Goal: Task Accomplishment & Management: Manage account settings

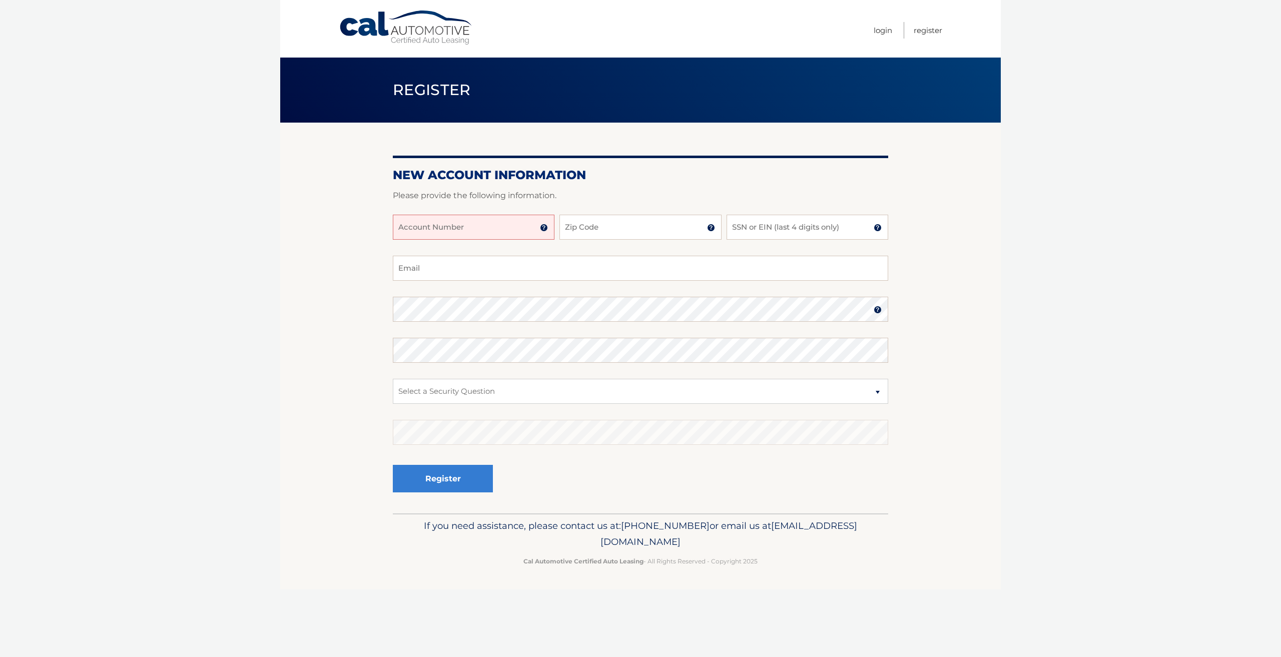
click at [482, 228] on input "Account Number" at bounding box center [474, 227] width 162 height 25
click at [448, 226] on input "Account Number" at bounding box center [474, 227] width 162 height 25
type input "44455973824"
click at [628, 226] on input "Zip Code" at bounding box center [641, 227] width 162 height 25
type input "11510"
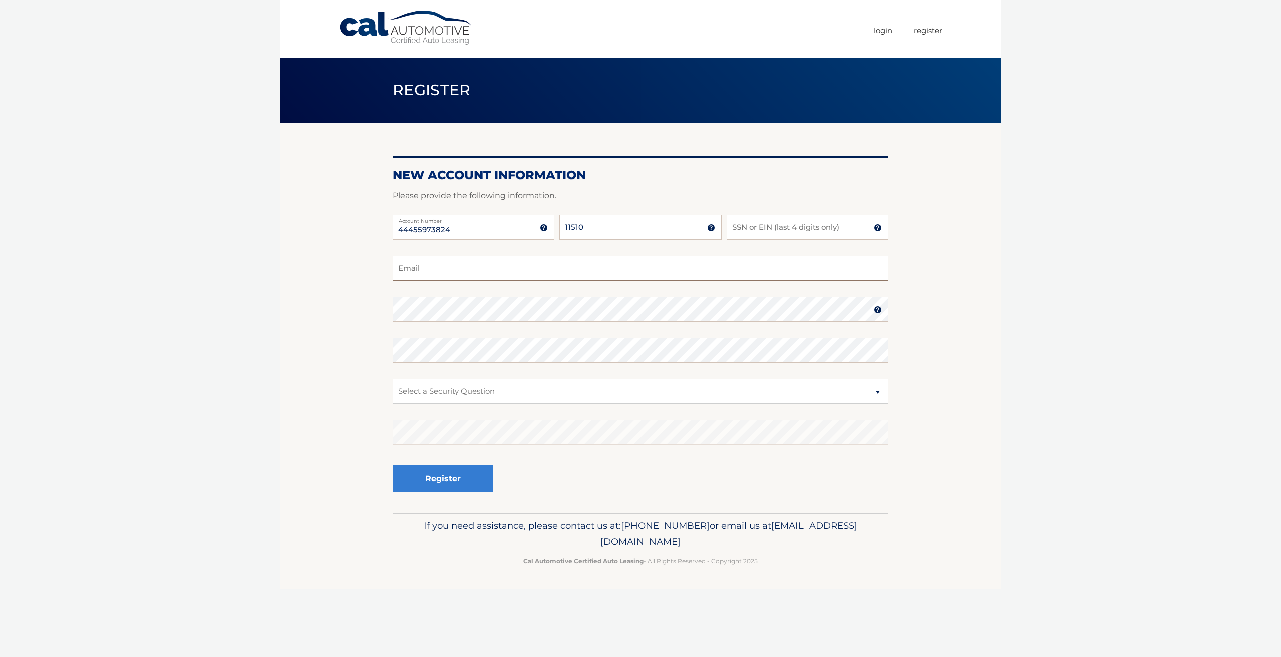
type input "Nicholasbeepat1123@gmail.com"
click at [824, 228] on input "SSN or EIN (last 4 digits only)" at bounding box center [808, 227] width 162 height 25
type input "8900"
click at [553, 394] on select "Select a Security Question What was the name of your elementary school? What is…" at bounding box center [640, 391] width 495 height 25
select select "5"
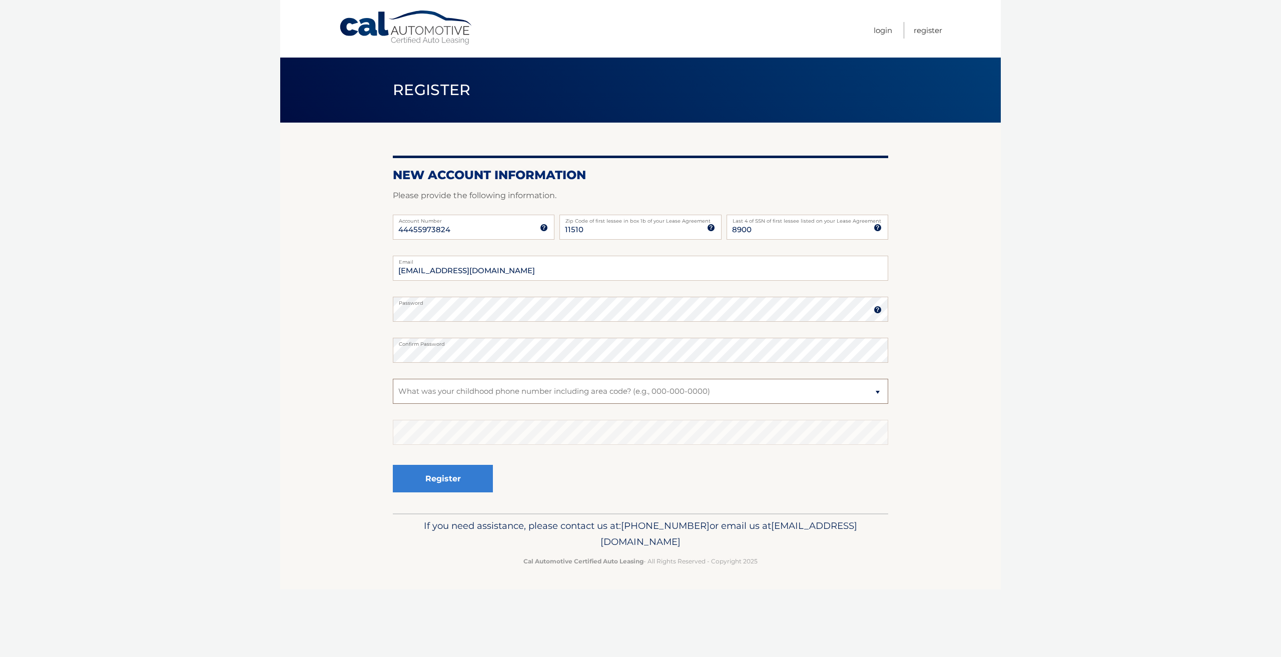
click at [393, 379] on select "Select a Security Question What was the name of your elementary school? What is…" at bounding box center [640, 391] width 495 height 25
click at [431, 488] on button "Register" at bounding box center [443, 479] width 100 height 28
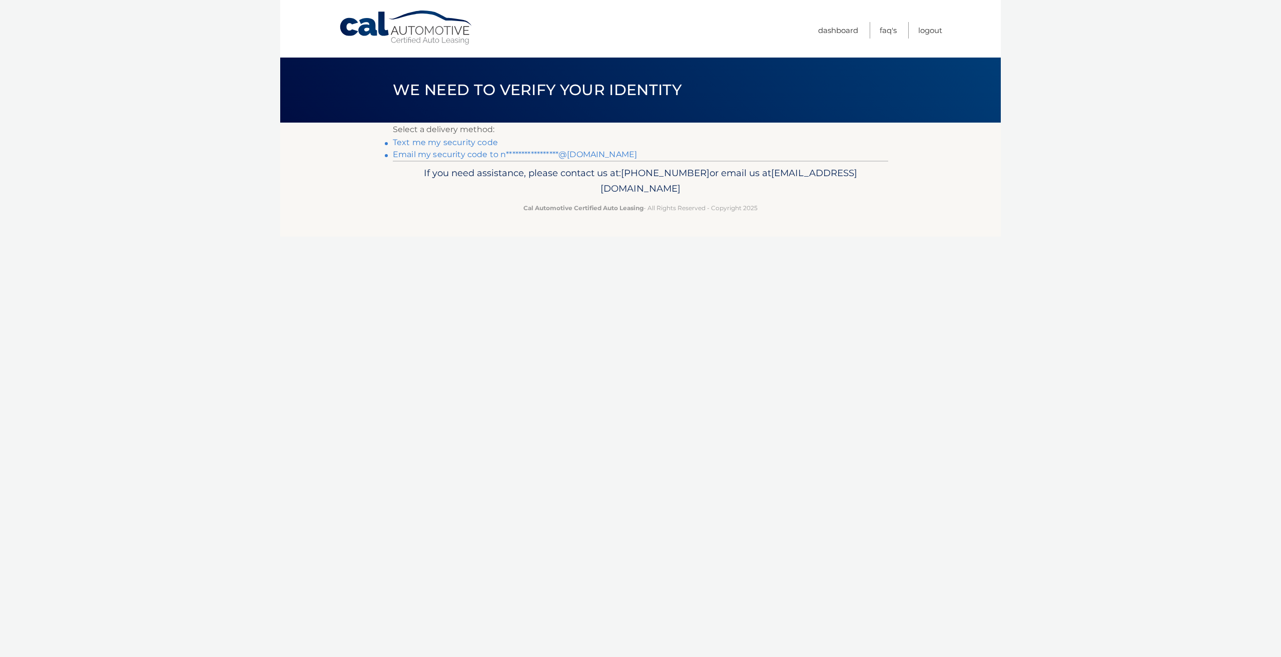
click at [423, 143] on link "Text me my security code" at bounding box center [445, 143] width 105 height 10
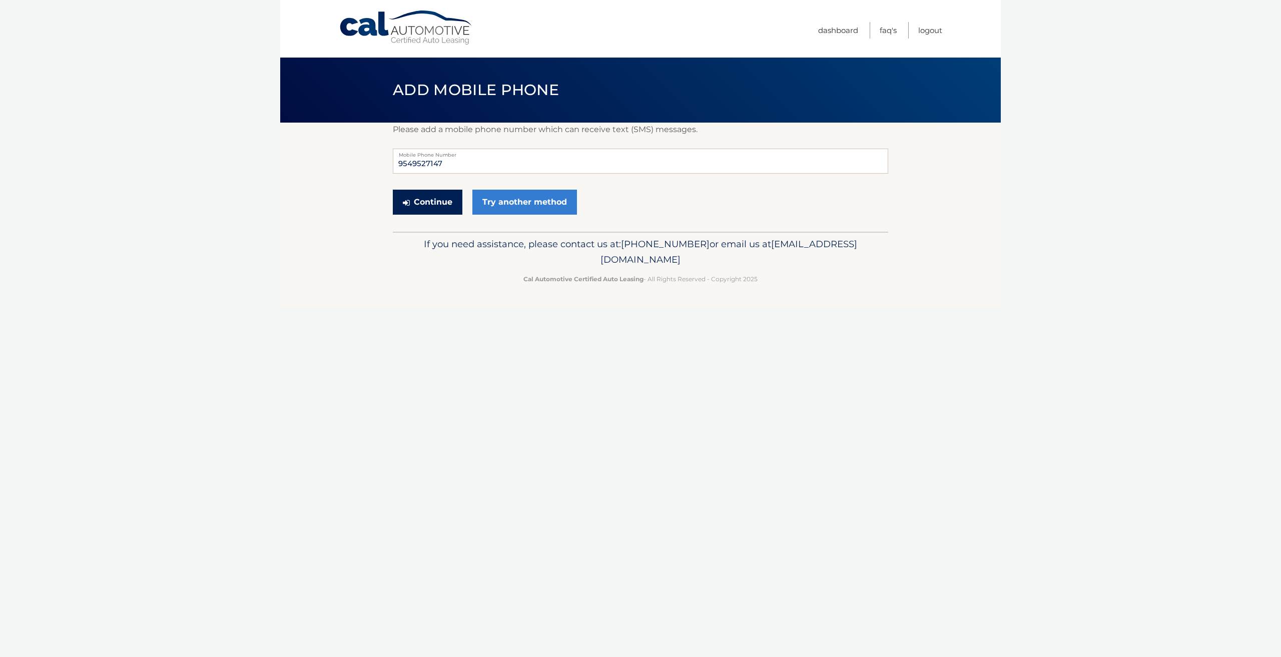
click at [440, 206] on button "Continue" at bounding box center [428, 202] width 70 height 25
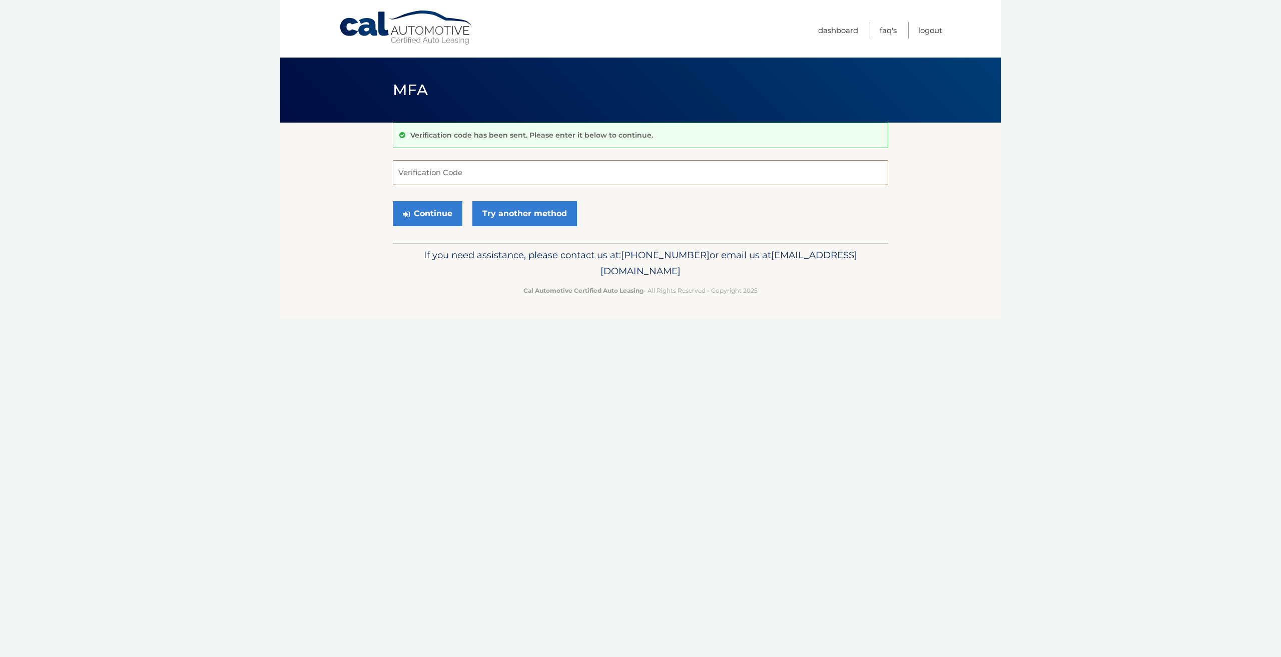
click at [448, 183] on input "Verification Code" at bounding box center [640, 172] width 495 height 25
type input "371494"
click at [449, 206] on button "Continue" at bounding box center [428, 213] width 70 height 25
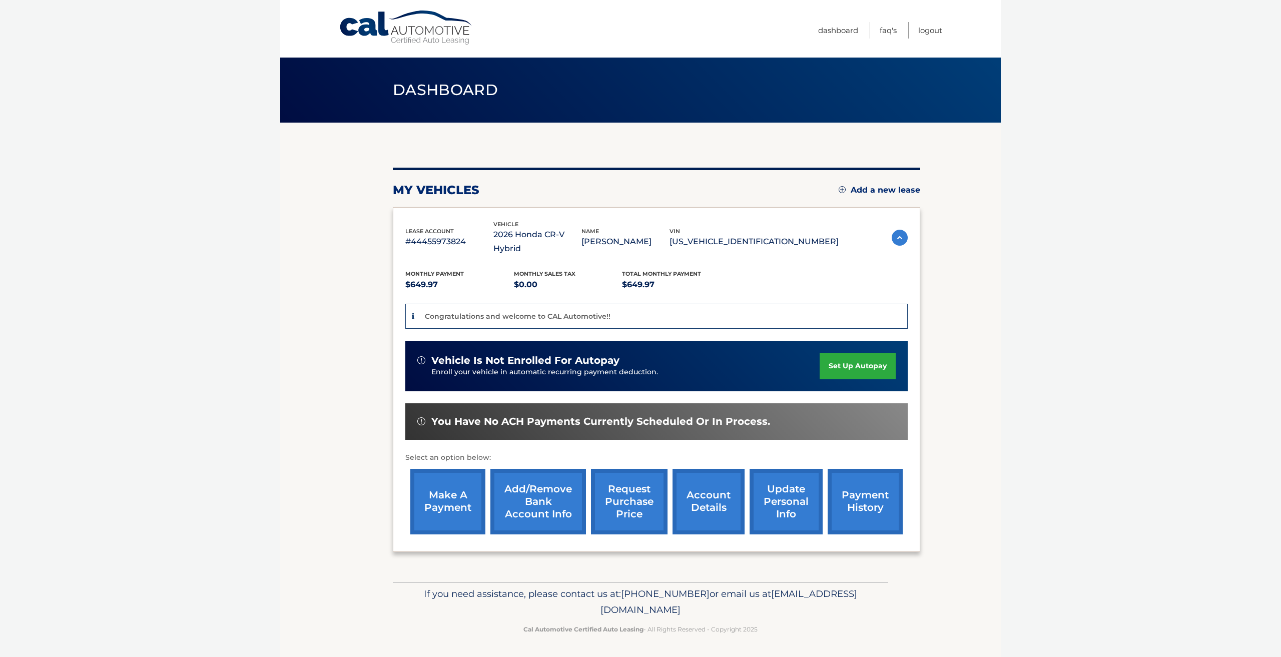
click at [847, 356] on link "set up autopay" at bounding box center [858, 366] width 76 height 27
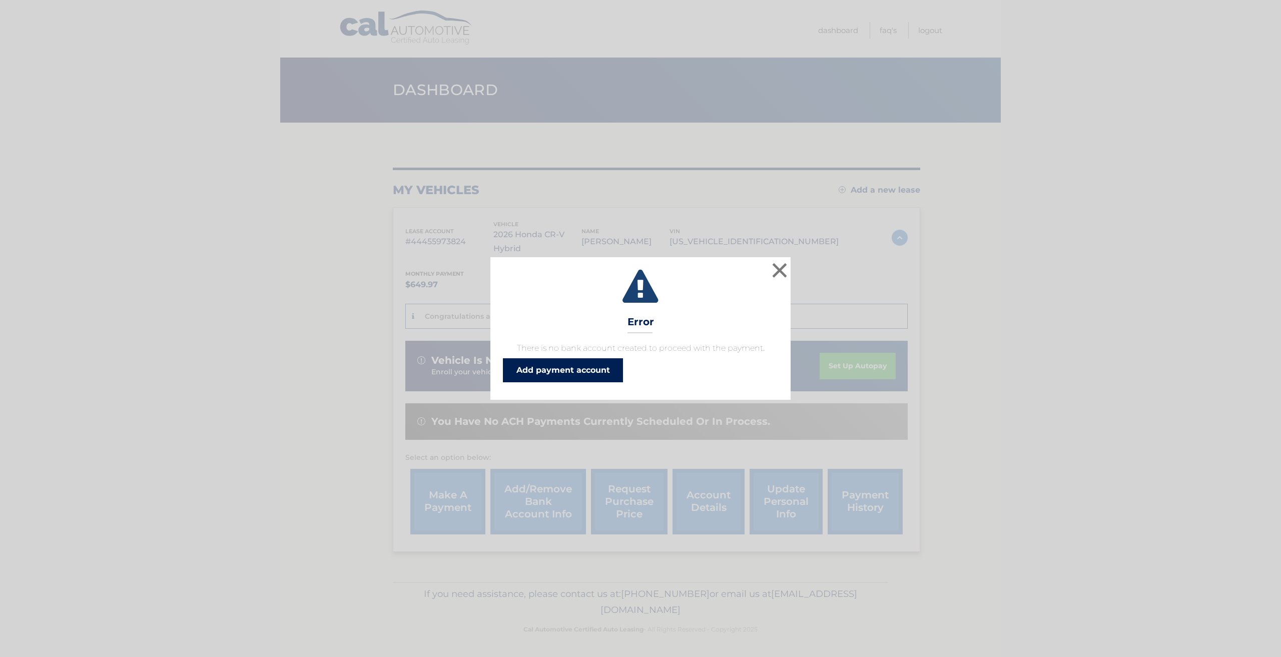
click at [581, 376] on link "Add payment account" at bounding box center [563, 370] width 120 height 24
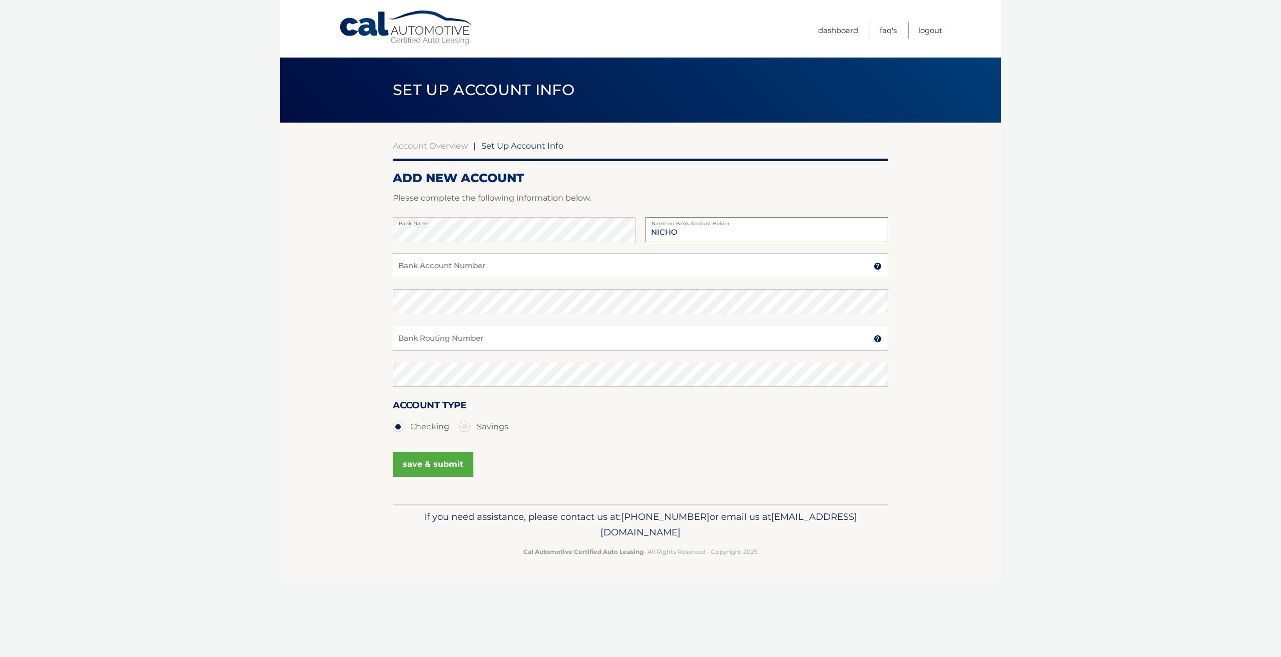
type input "[PERSON_NAME]"
click at [736, 266] on input "Bank Account Number" at bounding box center [640, 265] width 495 height 25
type input "660054558"
click at [545, 343] on input "Bank Routing Number" at bounding box center [640, 338] width 495 height 25
type input "021001088"
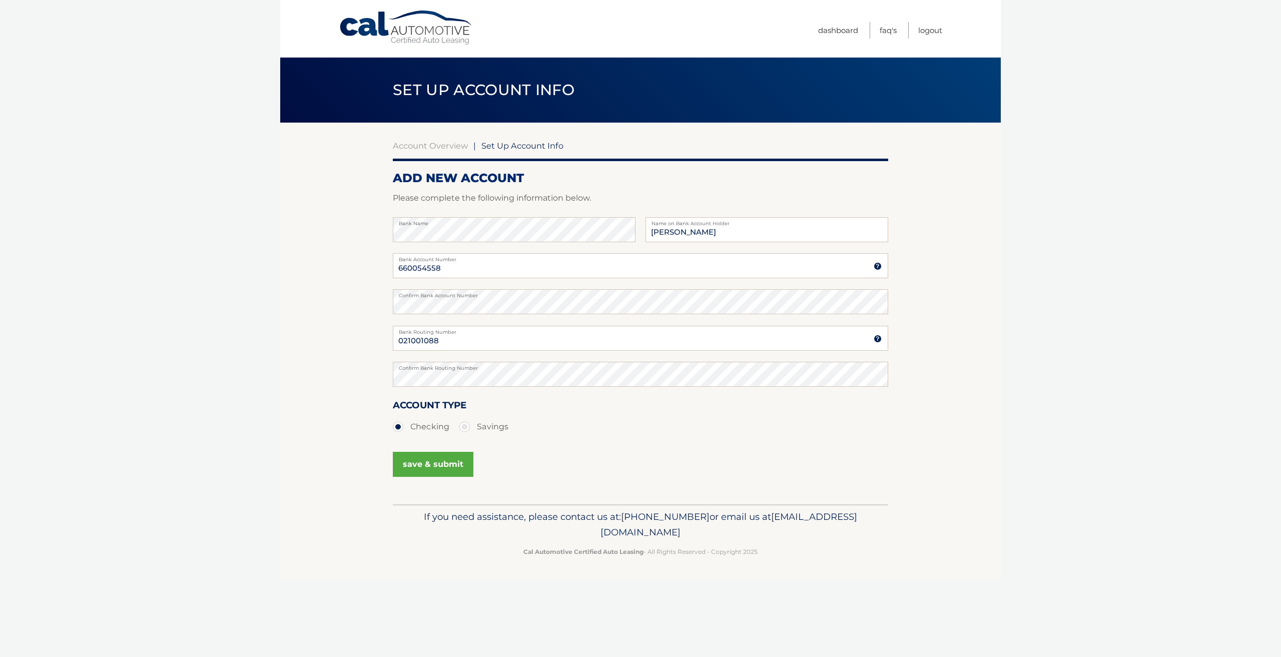
click at [429, 461] on button "save & submit" at bounding box center [433, 464] width 81 height 25
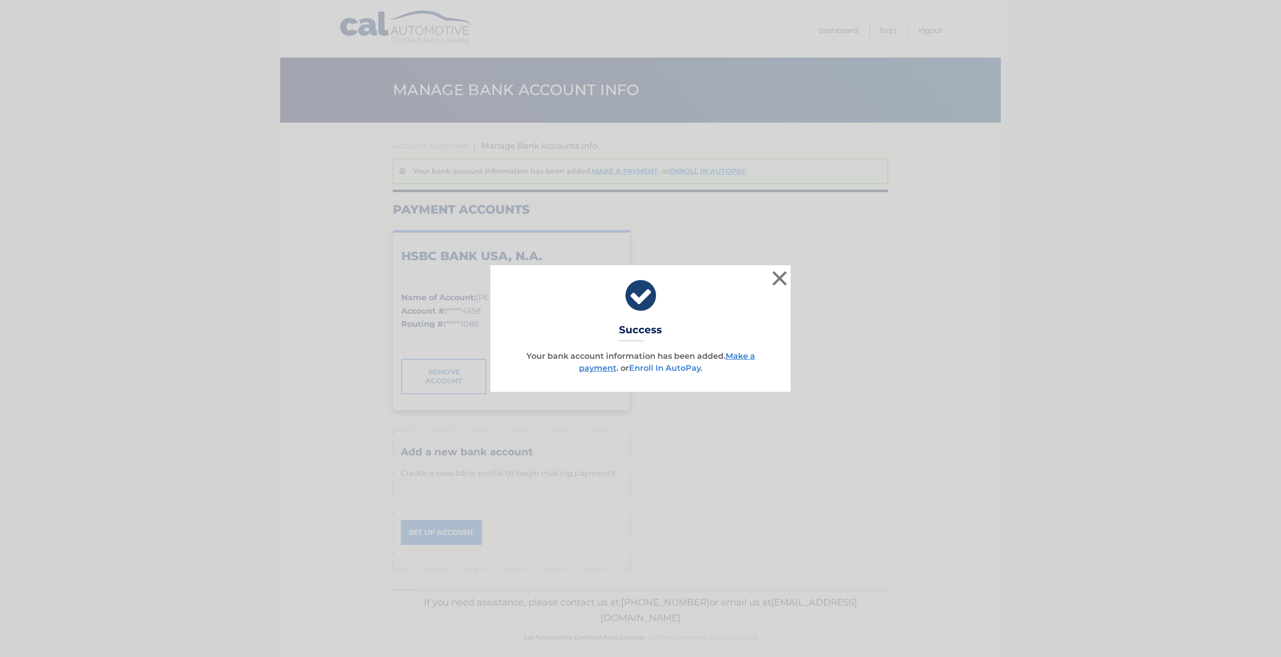
click at [666, 367] on link "Enroll In AutoPay" at bounding box center [665, 368] width 72 height 10
click at [739, 353] on link "Make a payment" at bounding box center [667, 362] width 176 height 22
click at [743, 359] on link "Make a payment" at bounding box center [667, 362] width 176 height 22
click at [610, 369] on link "Make a payment" at bounding box center [667, 362] width 176 height 22
click at [783, 277] on button "×" at bounding box center [780, 278] width 20 height 20
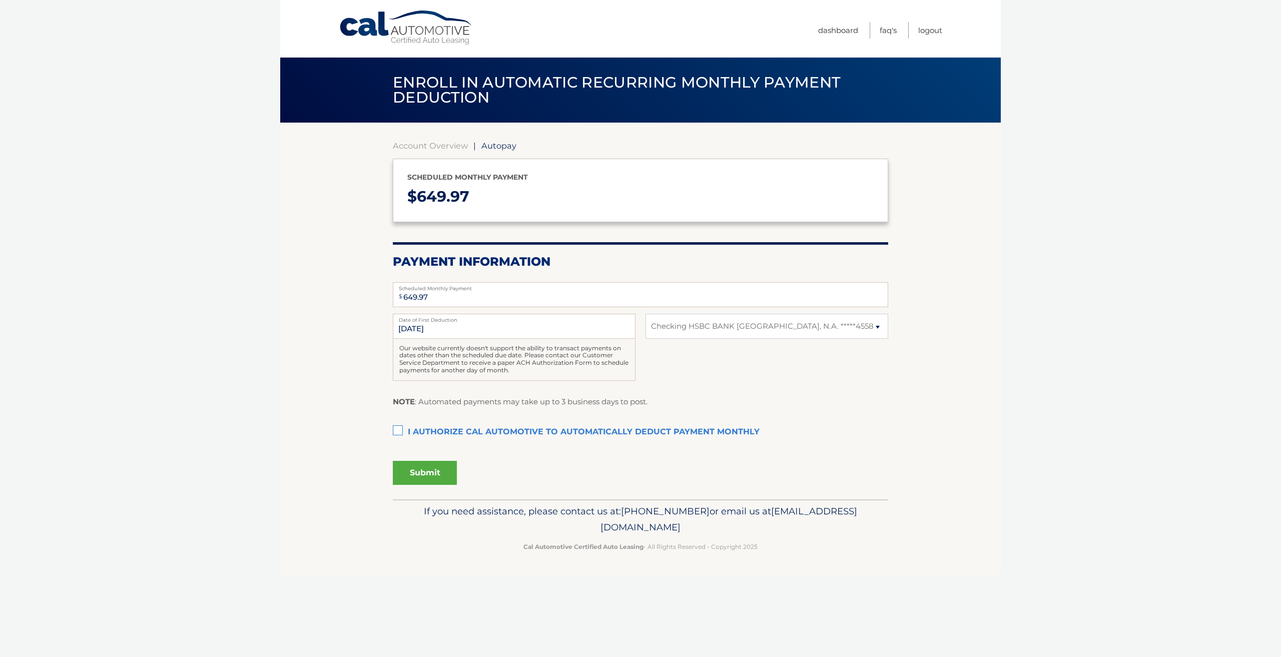
select select "ZjdjY2MyZmUtOGRjMS00OGRlLWIzZDgtMTI5Y2YxODg4ZjBm"
click at [497, 336] on input "[DATE]" at bounding box center [514, 326] width 243 height 25
click at [513, 323] on input "[DATE]" at bounding box center [514, 326] width 243 height 25
click at [399, 430] on label "I authorize cal automotive to automatically deduct payment monthly This checkbo…" at bounding box center [640, 432] width 495 height 20
click at [0, 0] on input "I authorize cal automotive to automatically deduct payment monthly This checkbo…" at bounding box center [0, 0] width 0 height 0
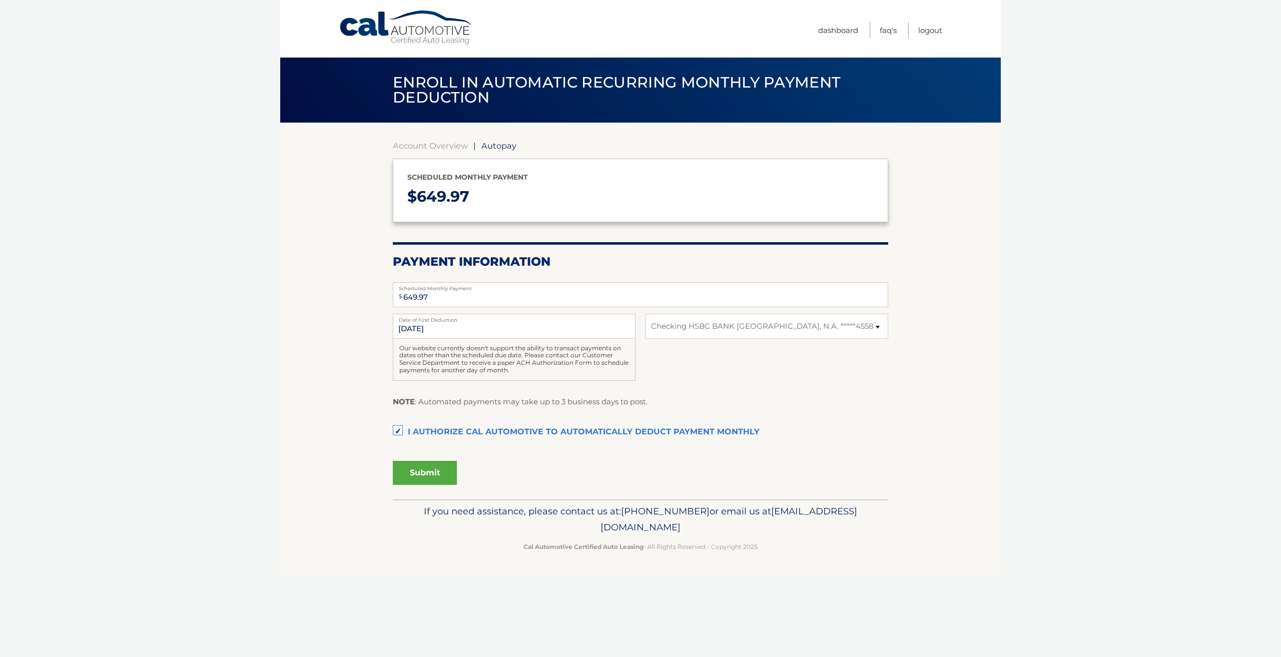
click at [412, 471] on button "Submit" at bounding box center [425, 473] width 64 height 24
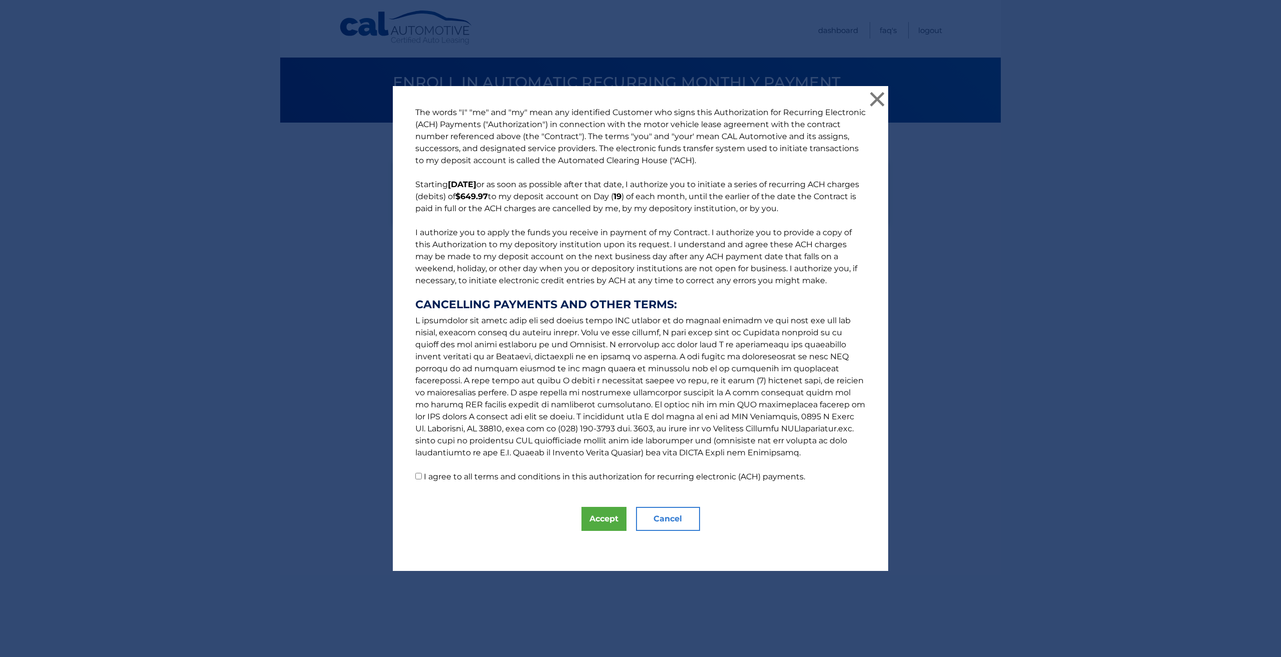
click at [549, 479] on label "I agree to all terms and conditions in this authorization for recurring electro…" at bounding box center [614, 477] width 381 height 10
click at [422, 479] on input "I agree to all terms and conditions in this authorization for recurring electro…" at bounding box center [418, 476] width 7 height 7
click at [471, 474] on label "I agree to all terms and conditions in this authorization for recurring electro…" at bounding box center [614, 477] width 381 height 10
click at [422, 474] on input "I agree to all terms and conditions in this authorization for recurring electro…" at bounding box center [418, 476] width 7 height 7
checkbox input "false"
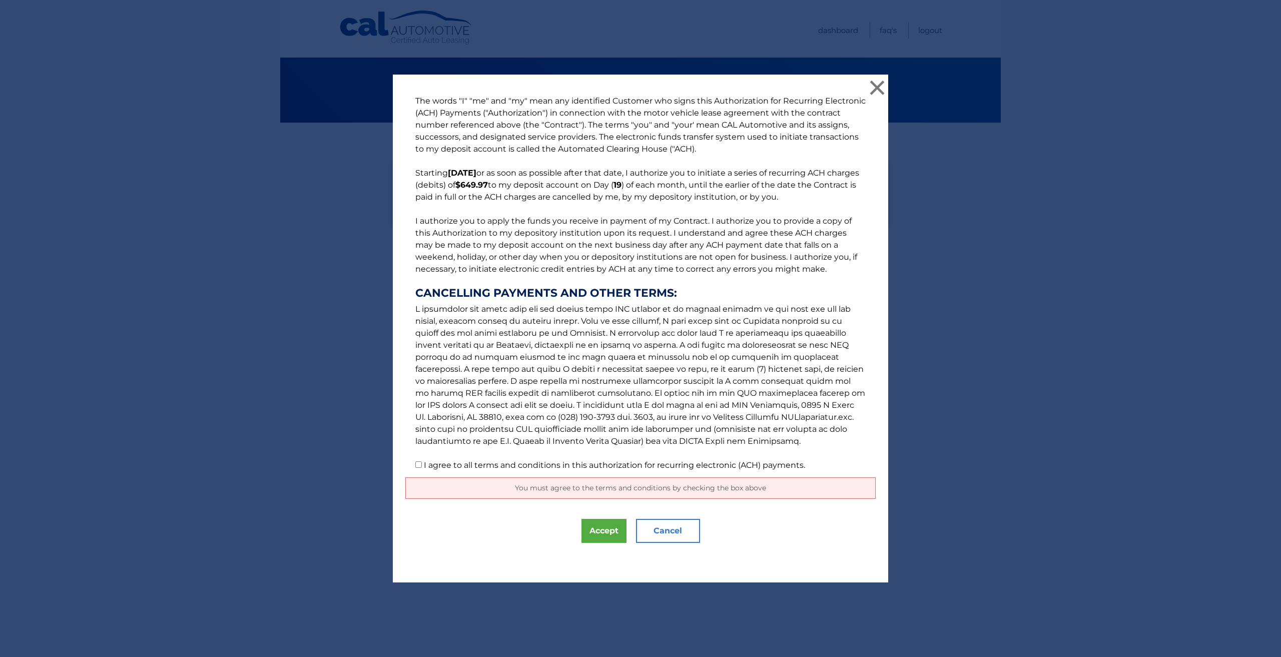
click at [671, 530] on button "Cancel" at bounding box center [668, 531] width 64 height 24
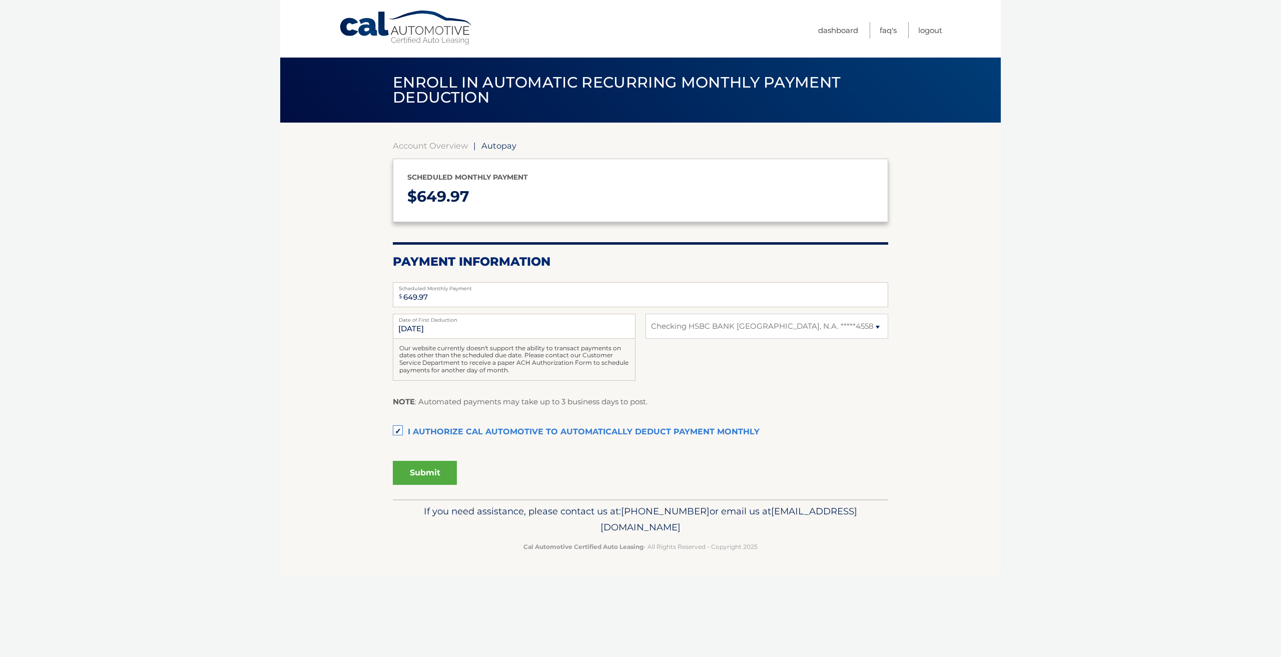
click at [394, 427] on label "I authorize cal automotive to automatically deduct payment monthly This checkbo…" at bounding box center [640, 432] width 495 height 20
click at [0, 0] on input "I authorize cal automotive to automatically deduct payment monthly This checkbo…" at bounding box center [0, 0] width 0 height 0
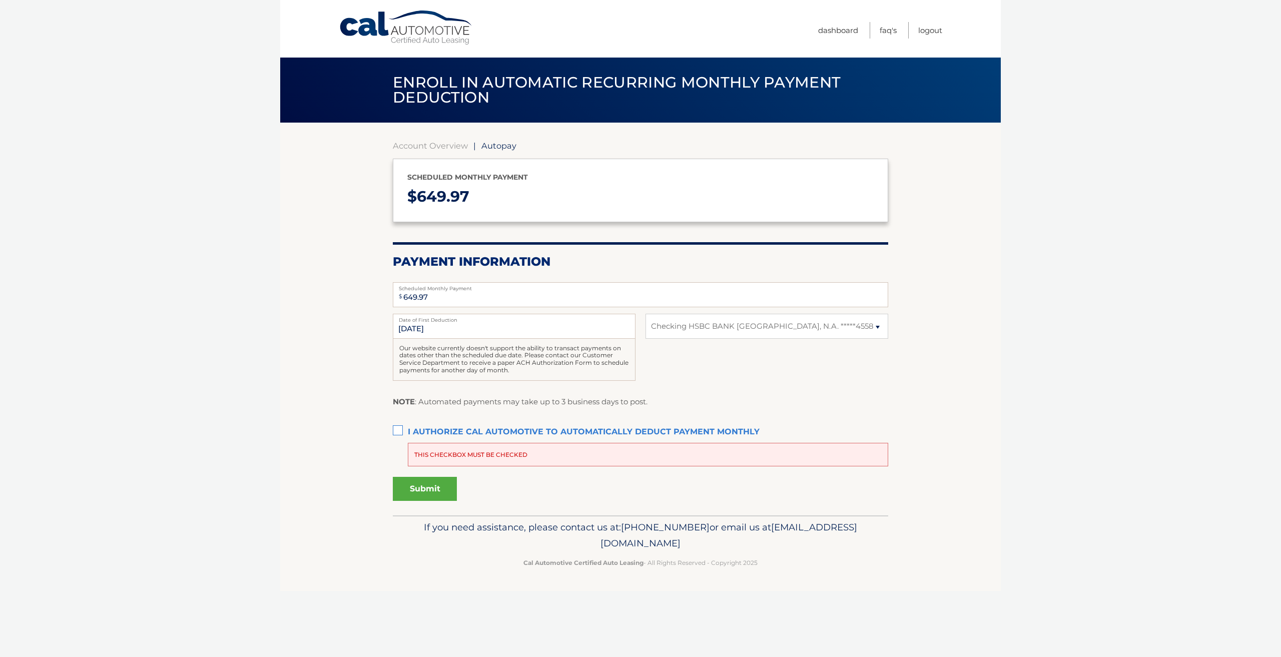
click at [436, 132] on div "Account Overview | Autopay Scheduled monthly payment $ 649.97 Payment Informati…" at bounding box center [640, 319] width 495 height 393
click at [436, 147] on link "Account Overview" at bounding box center [430, 146] width 75 height 10
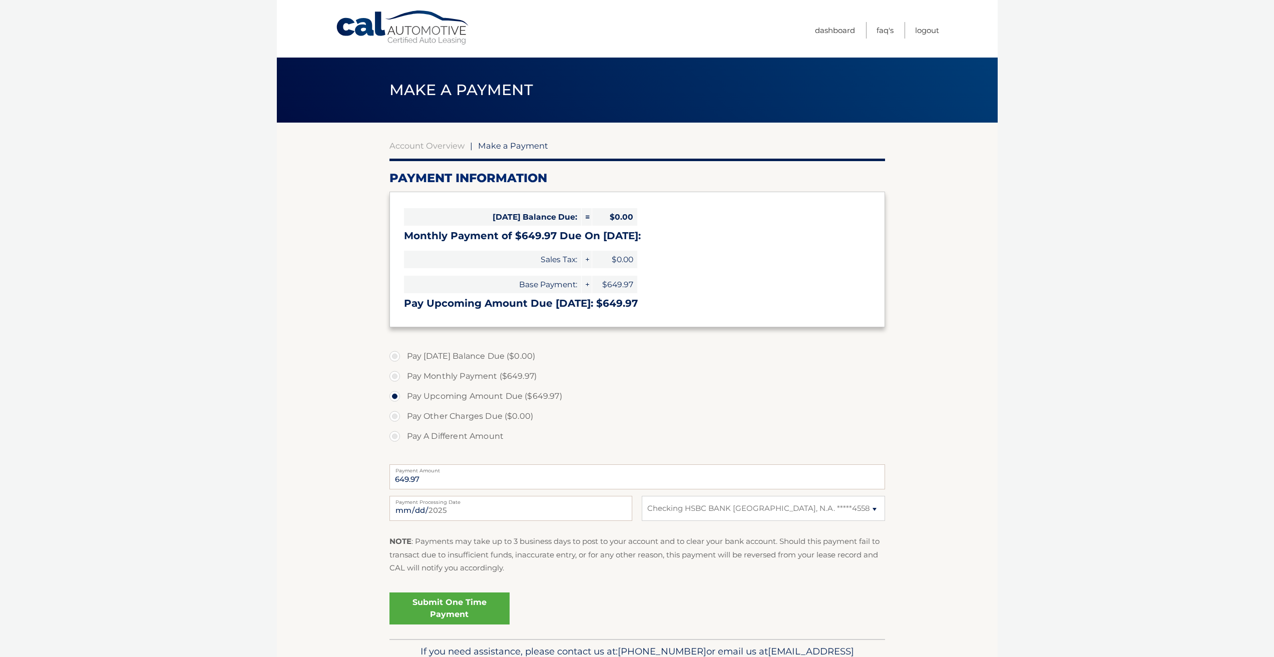
select select "ZjdjY2MyZmUtOGRjMS00OGRlLWIzZDgtMTI5Y2YxODg4ZjBm"
click at [478, 512] on input "[DATE]" at bounding box center [510, 508] width 243 height 25
click at [478, 511] on input "[DATE]" at bounding box center [510, 508] width 243 height 25
click at [640, 431] on label "Pay A Different Amount" at bounding box center [636, 436] width 495 height 20
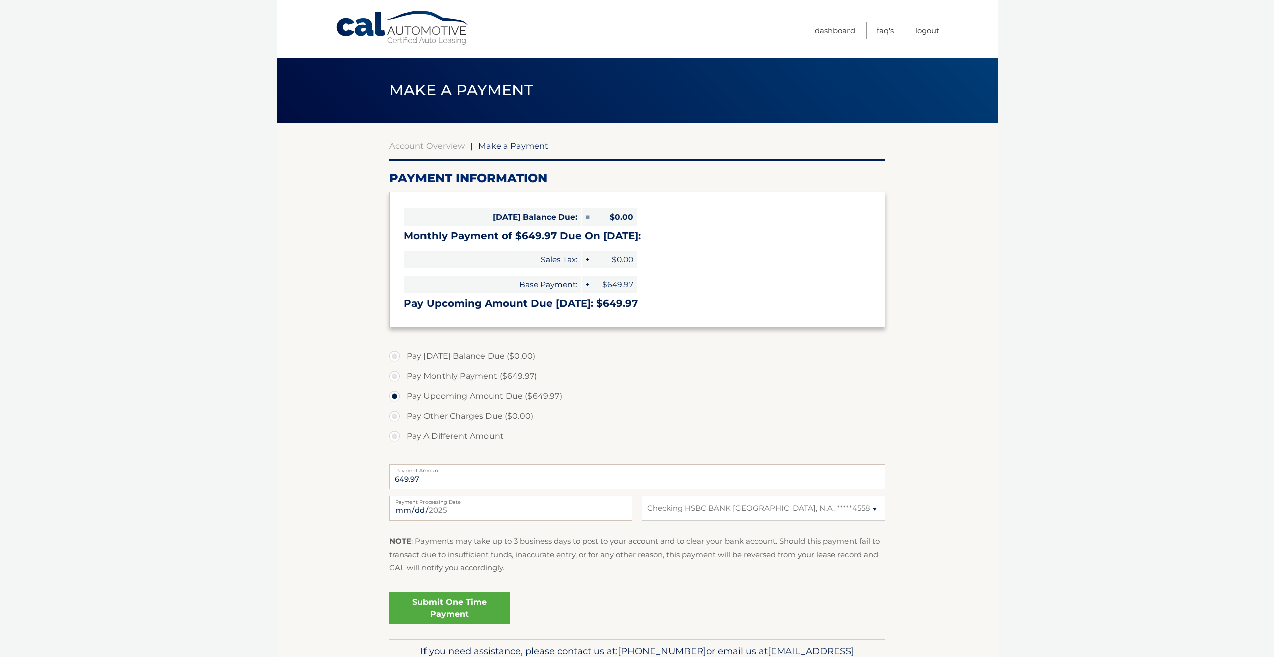
click at [403, 431] on input "Pay A Different Amount" at bounding box center [398, 434] width 10 height 16
radio input "true"
click at [478, 378] on label "Pay Monthly Payment ($649.97)" at bounding box center [636, 376] width 495 height 20
click at [403, 378] on input "Pay Monthly Payment ($649.97)" at bounding box center [398, 374] width 10 height 16
radio input "true"
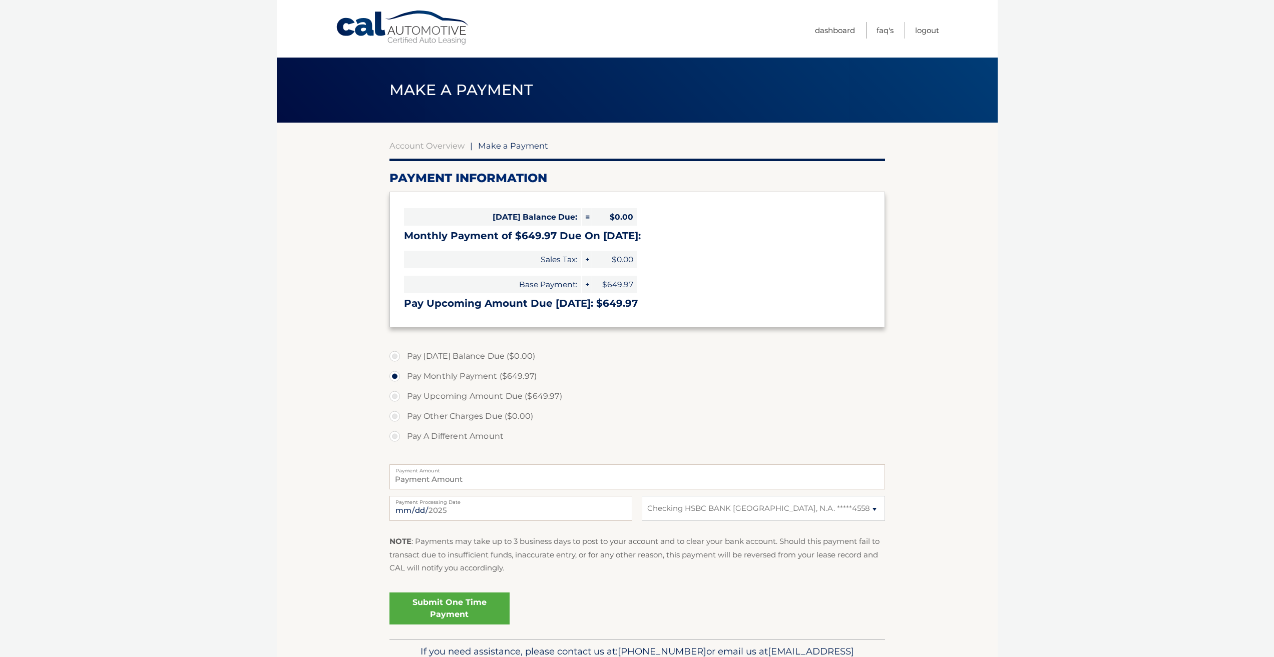
type input "649.97"
click at [470, 511] on input "[DATE]" at bounding box center [510, 508] width 243 height 25
click at [650, 588] on fieldset "Pay [DATE] Balance Due ($0.00) Pay Monthly Payment ($649.97) Pay Upcoming Amoun…" at bounding box center [636, 491] width 495 height 296
click at [399, 29] on link "Cal Automotive" at bounding box center [402, 28] width 135 height 36
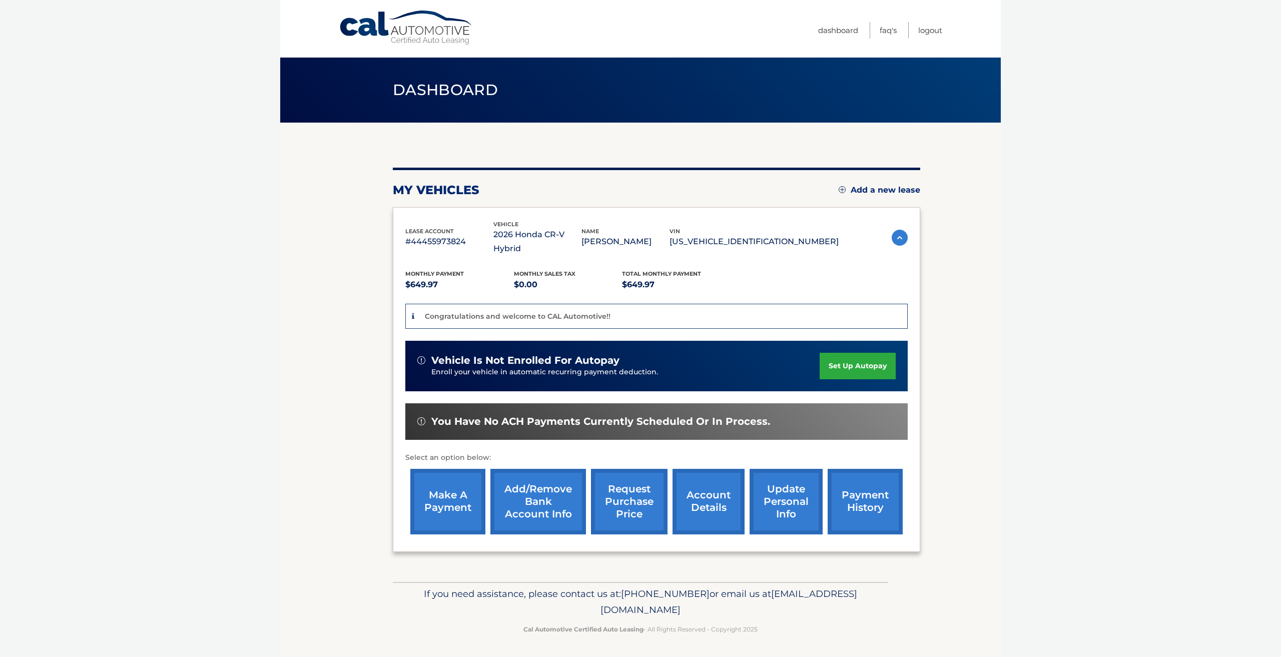
click at [856, 353] on link "set up autopay" at bounding box center [858, 366] width 76 height 27
click at [459, 487] on link "make a payment" at bounding box center [447, 502] width 75 height 66
click at [638, 486] on link "request purchase price" at bounding box center [629, 502] width 77 height 66
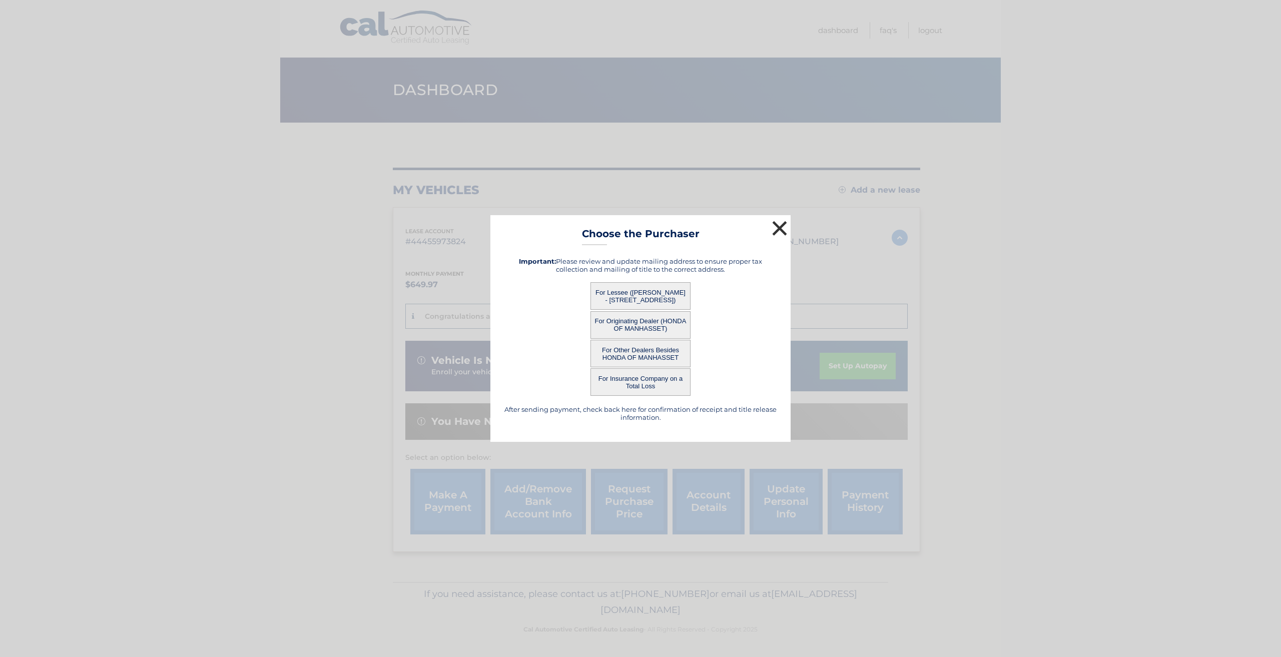
click at [782, 225] on button "×" at bounding box center [780, 228] width 20 height 20
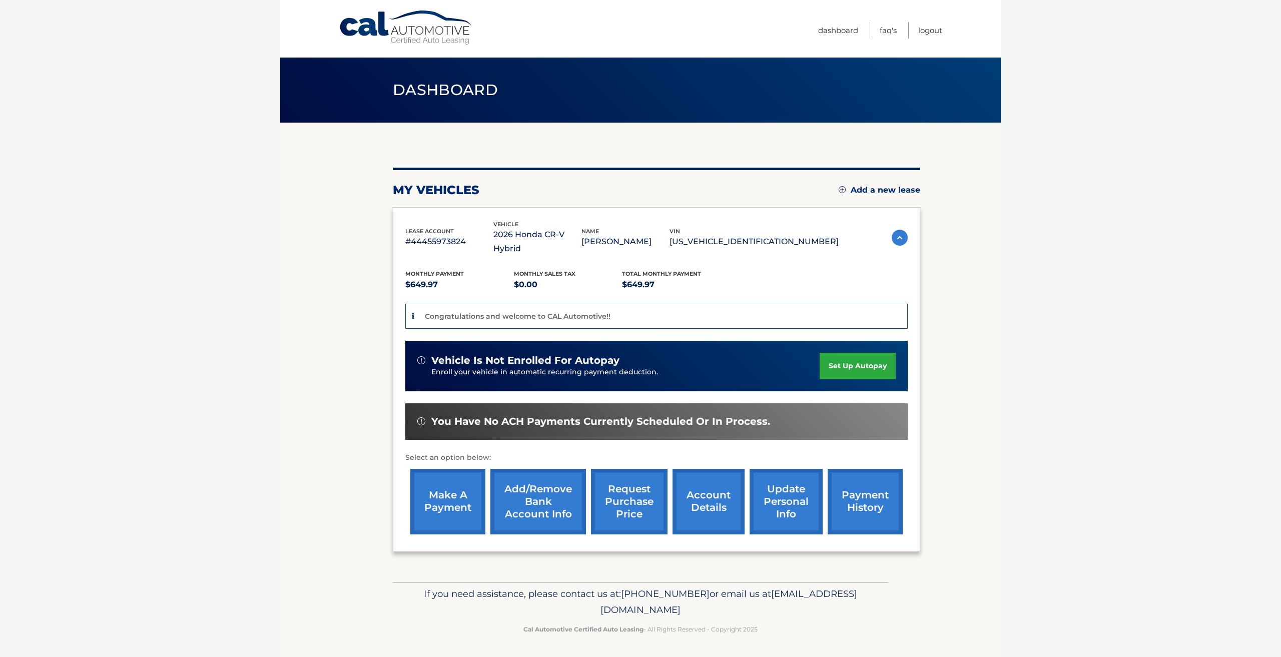
click at [704, 491] on link "account details" at bounding box center [709, 502] width 72 height 66
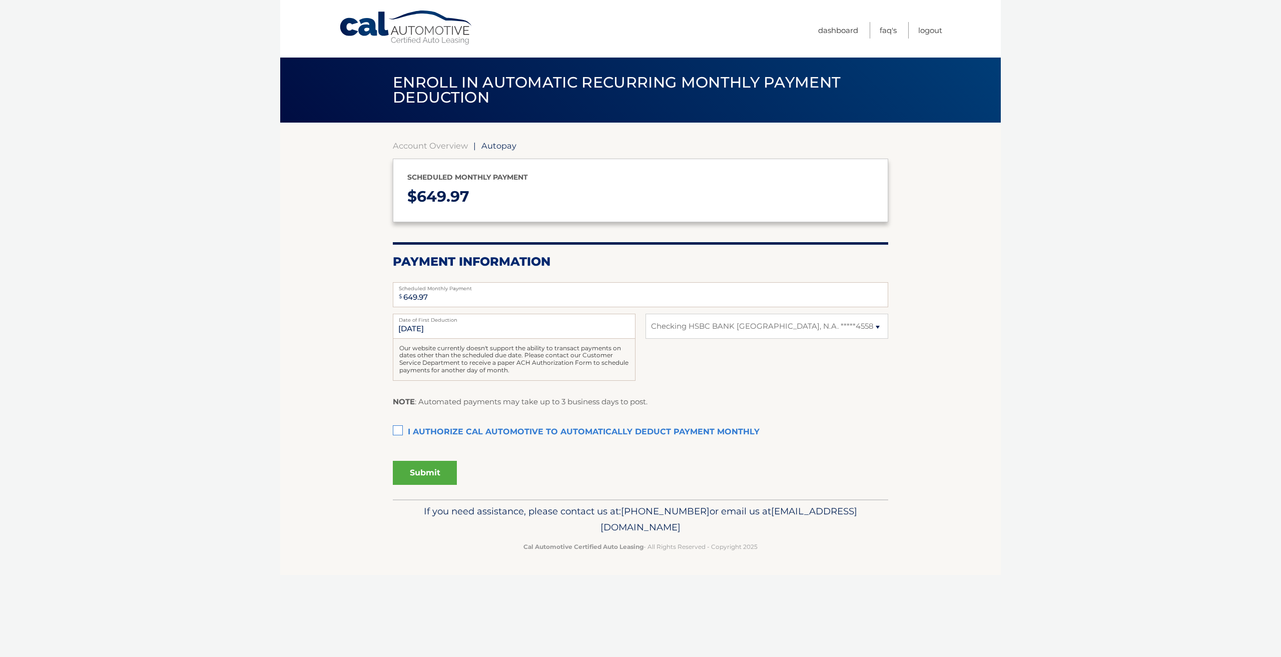
select select "ZjdjY2MyZmUtOGRjMS00OGRlLWIzZDgtMTI5Y2YxODg4ZjBm"
click at [392, 430] on section "Account Overview | Autopay Scheduled monthly payment $ 649.97 Payment Informati…" at bounding box center [640, 311] width 721 height 377
click at [501, 325] on input "[DATE]" at bounding box center [514, 326] width 243 height 25
click at [501, 325] on input "8/19/2025" at bounding box center [514, 326] width 243 height 25
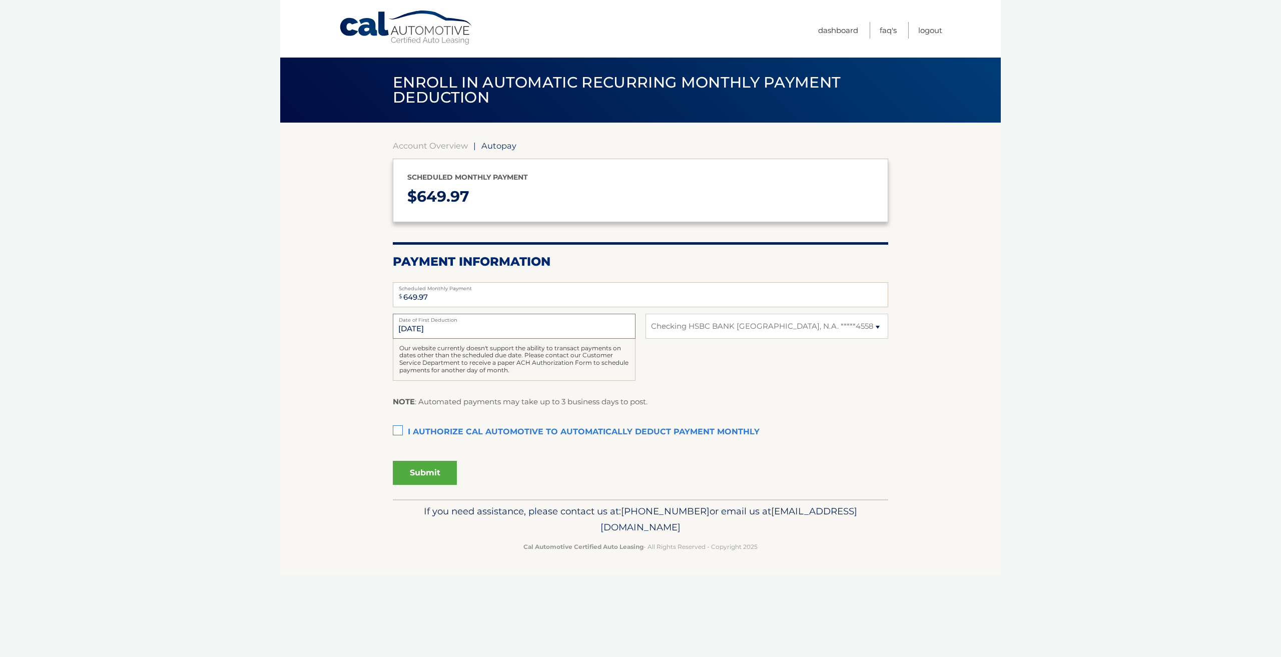
click at [501, 325] on input "8/19/2025" at bounding box center [514, 326] width 243 height 25
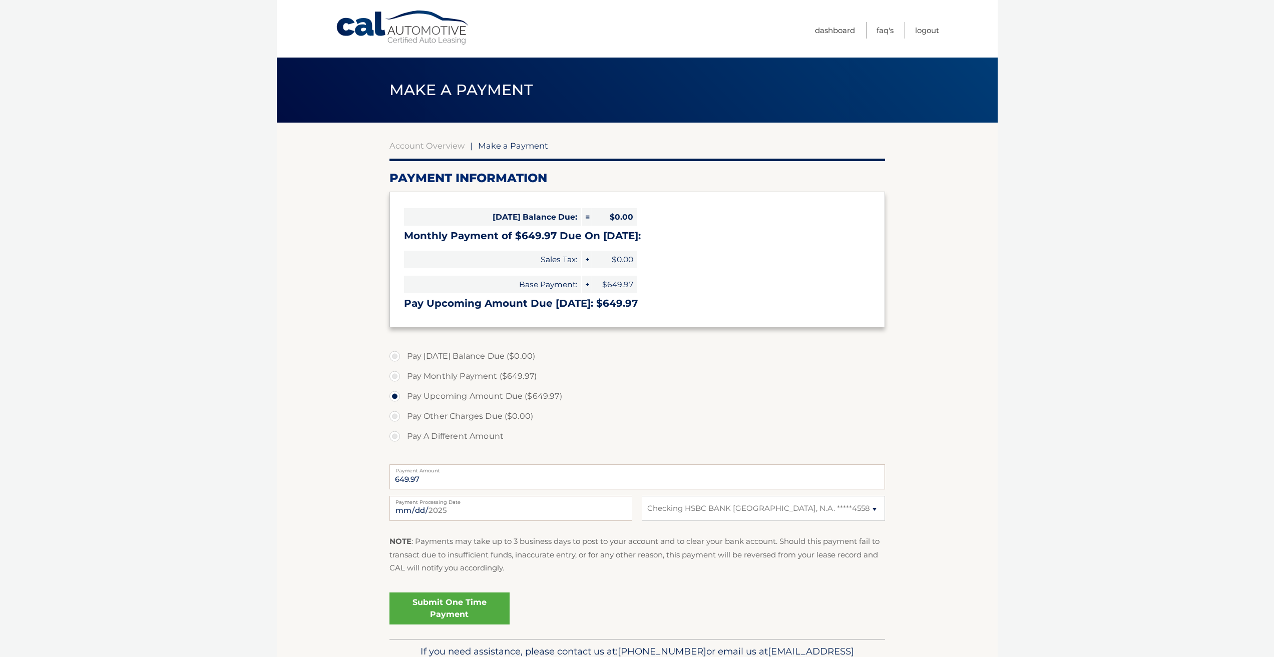
select select "ZjdjY2MyZmUtOGRjMS00OGRlLWIzZDgtMTI5Y2YxODg4ZjBm"
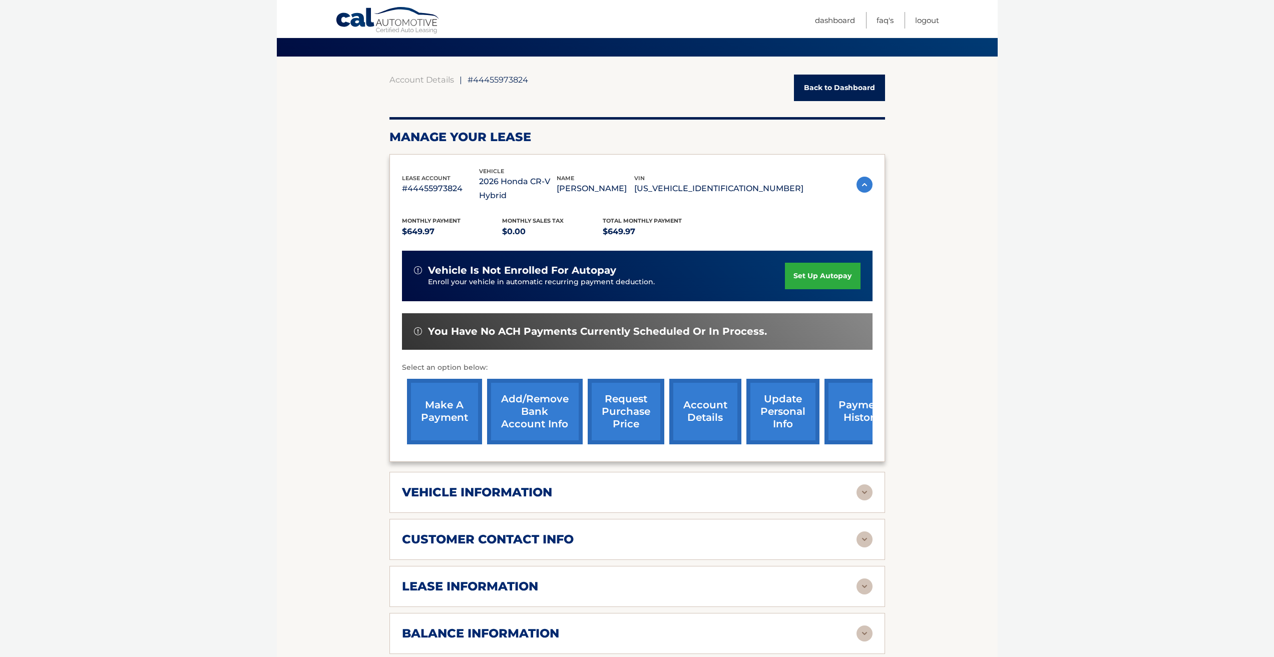
scroll to position [100, 0]
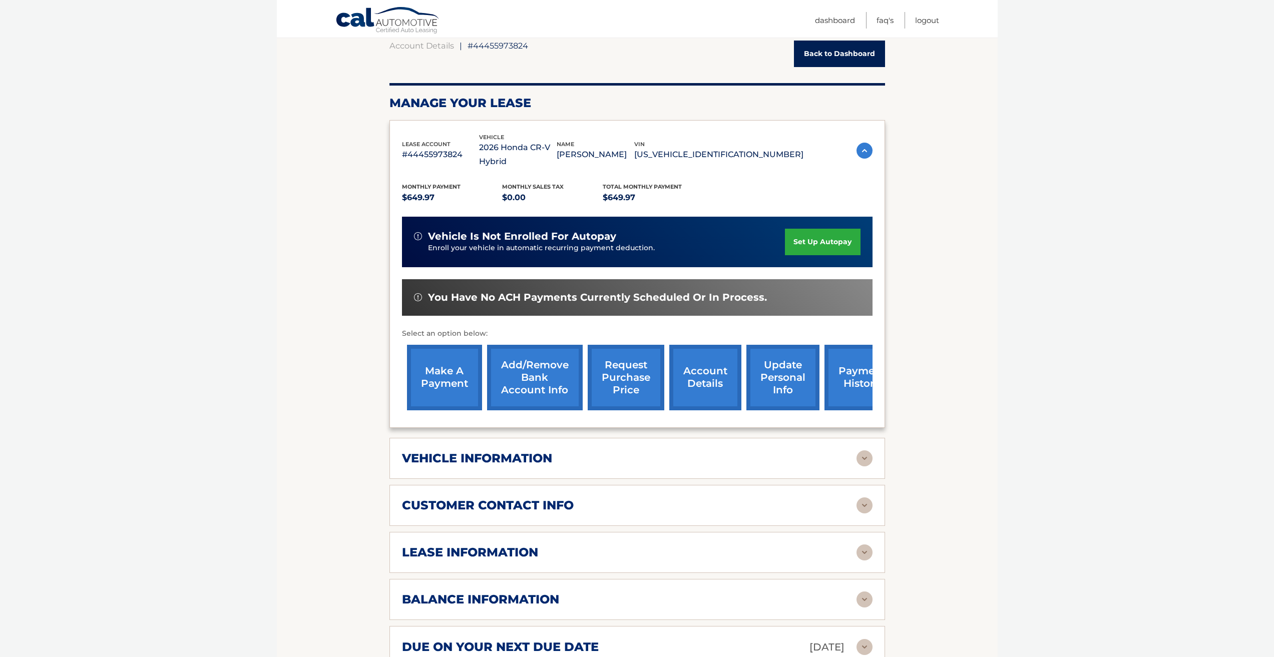
click at [761, 466] on div "vehicle information" at bounding box center [637, 458] width 470 height 16
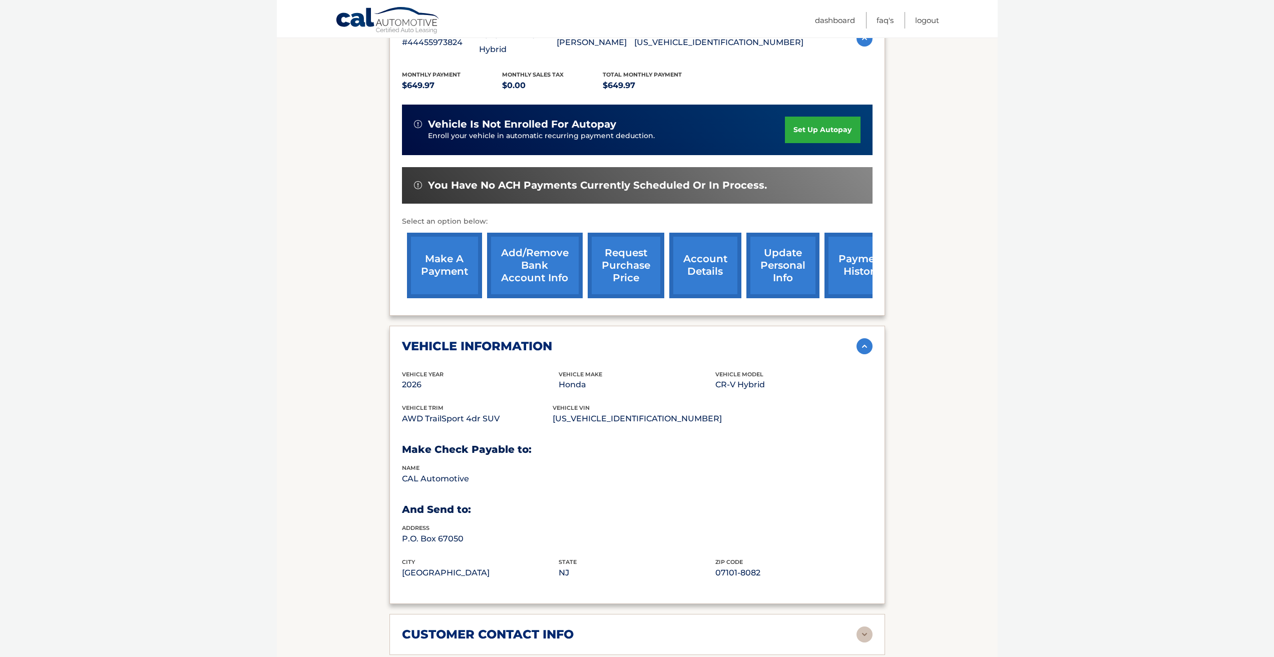
scroll to position [250, 0]
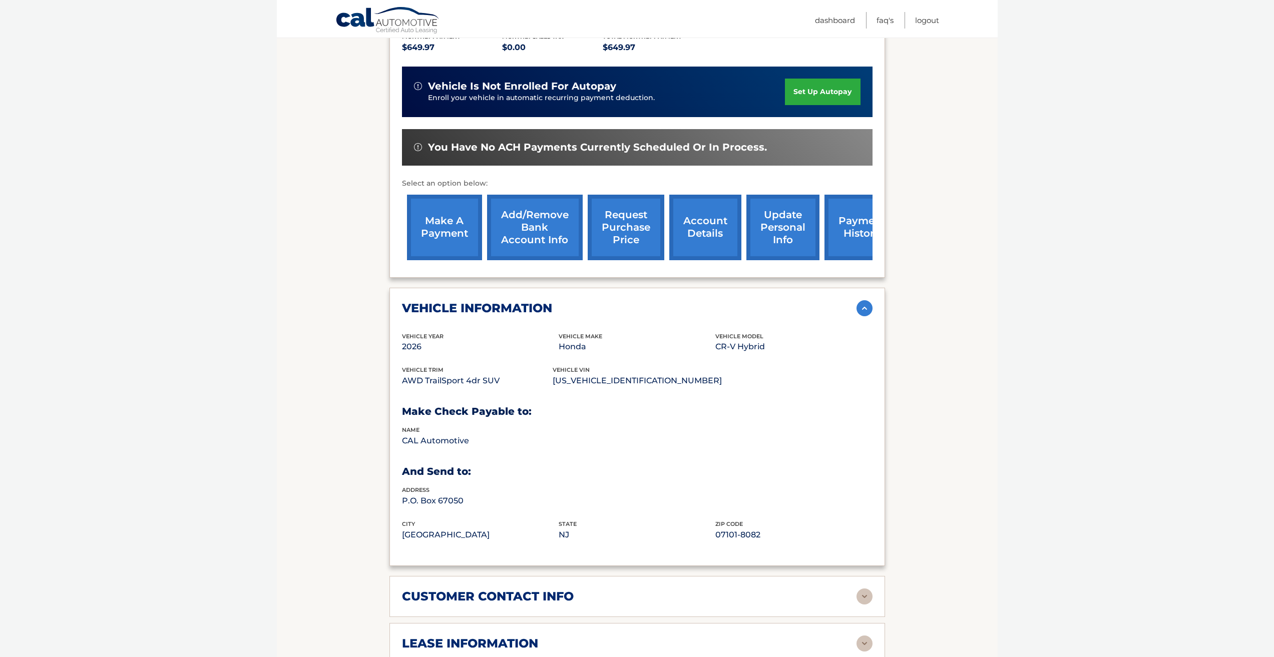
click at [805, 308] on div "vehicle information" at bounding box center [629, 308] width 454 height 15
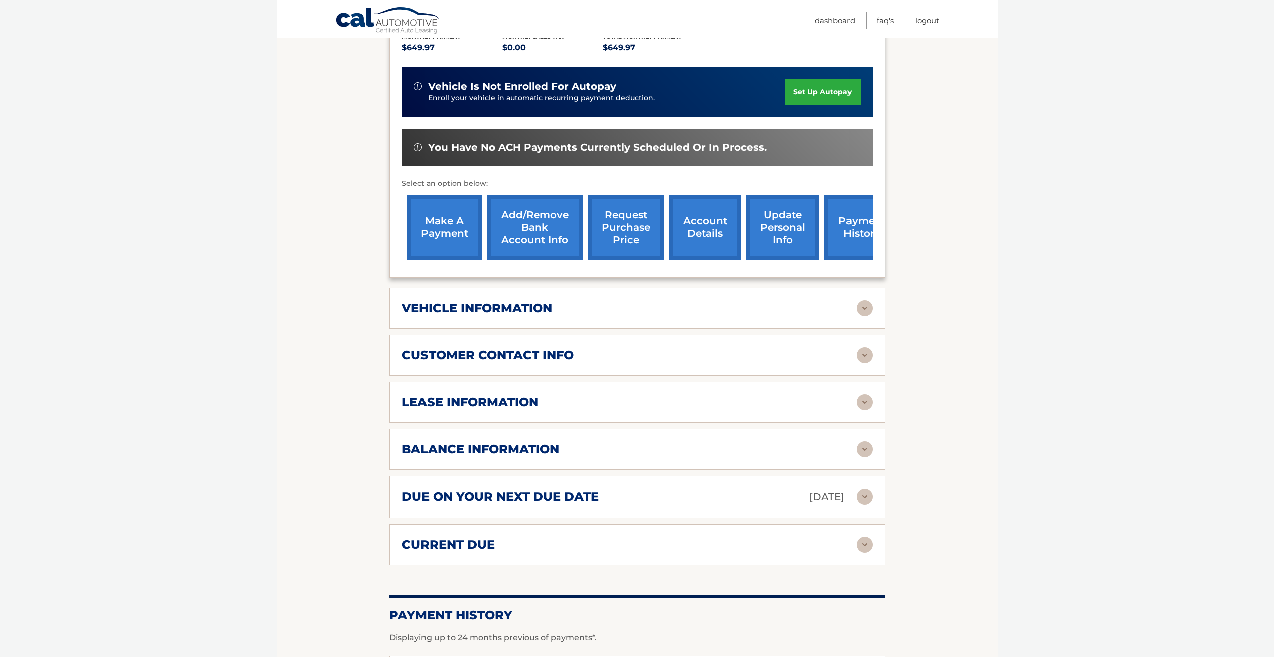
click at [720, 410] on div "lease information Contract Start Date [DATE] Term 36 Maturity Date [DATE] Start…" at bounding box center [636, 402] width 495 height 41
click at [718, 406] on div "lease information" at bounding box center [629, 402] width 454 height 15
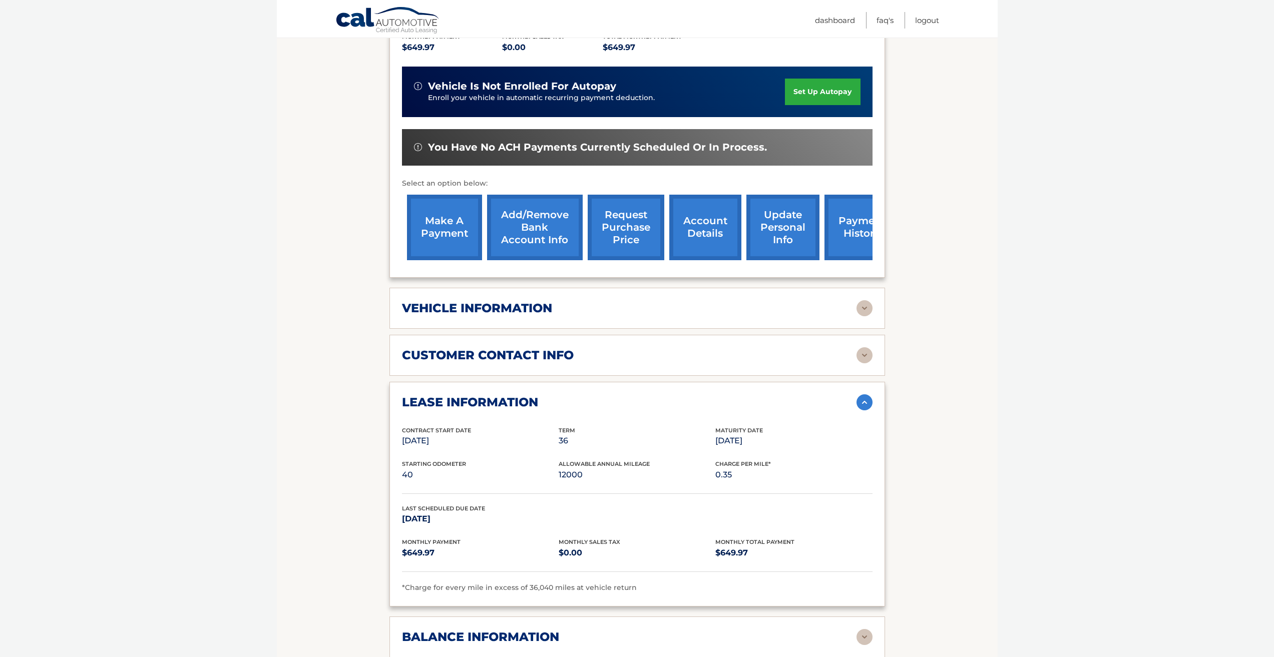
click at [720, 403] on div "lease information" at bounding box center [629, 402] width 454 height 15
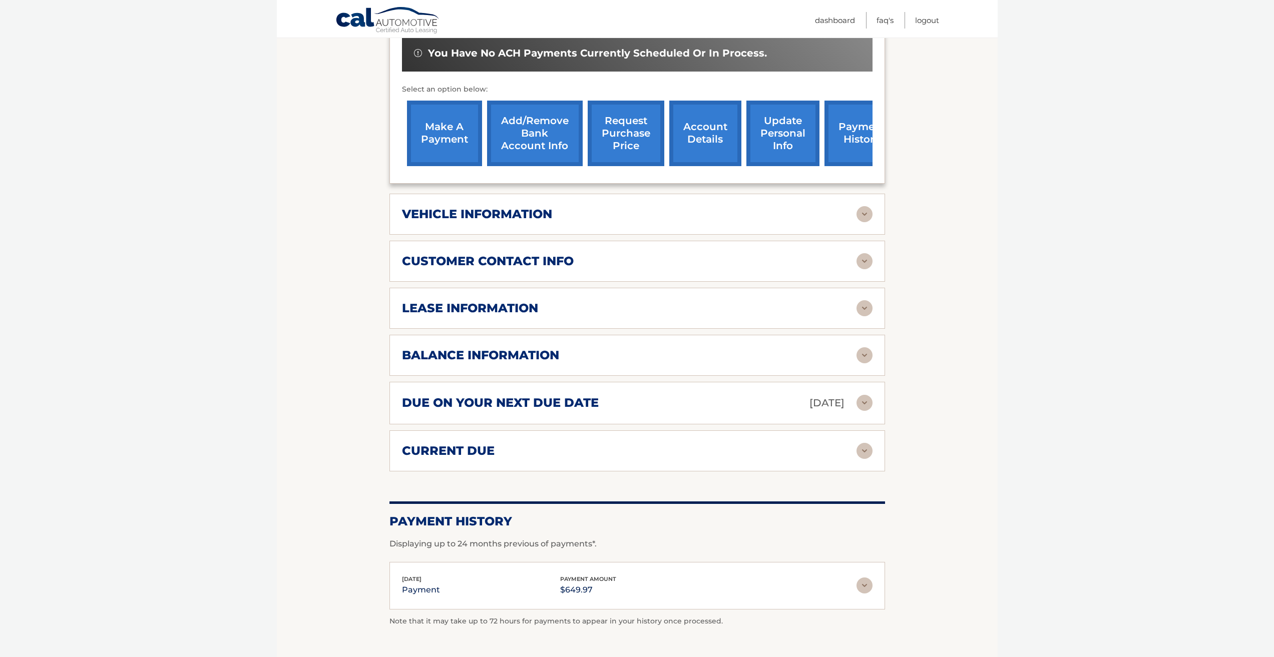
scroll to position [350, 0]
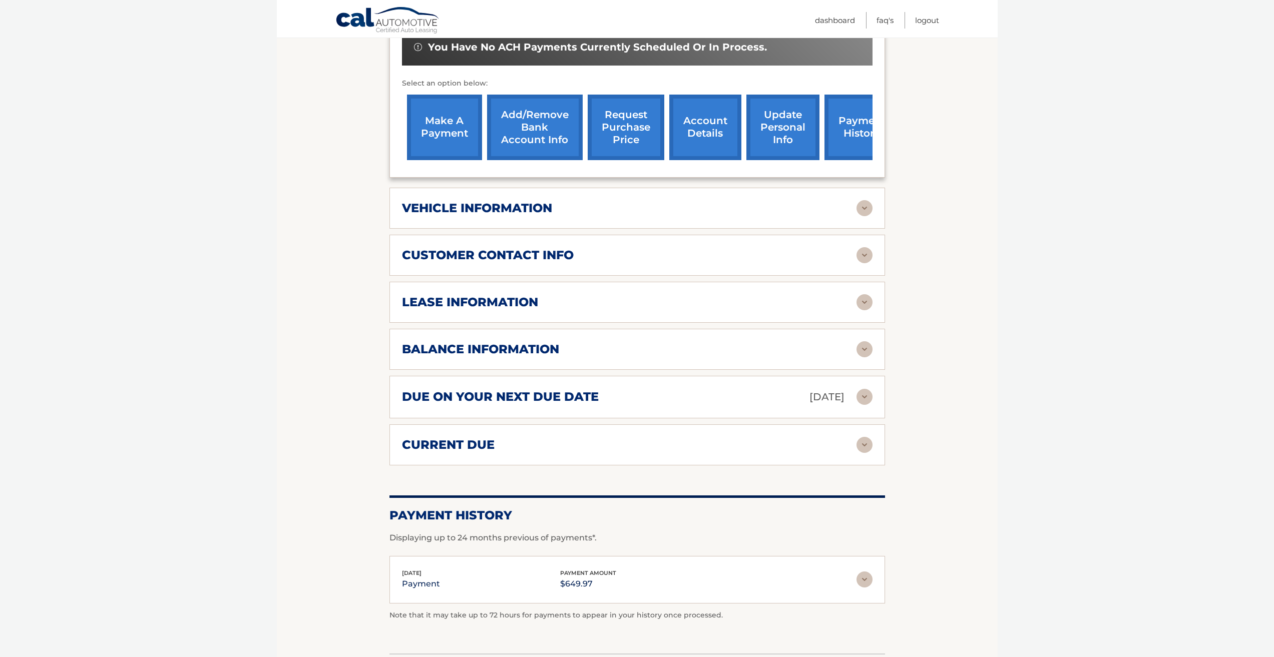
click at [739, 366] on div "balance information Payments Received 1 Payments Remaining 35 Next Payment will…" at bounding box center [636, 349] width 495 height 41
click at [738, 357] on div "balance information Payments Received 1 Payments Remaining 35 Next Payment will…" at bounding box center [636, 349] width 495 height 41
click at [753, 337] on div "balance information Payments Received 1 Payments Remaining 35 Next Payment will…" at bounding box center [636, 349] width 495 height 41
click at [747, 353] on div "balance information" at bounding box center [629, 349] width 454 height 15
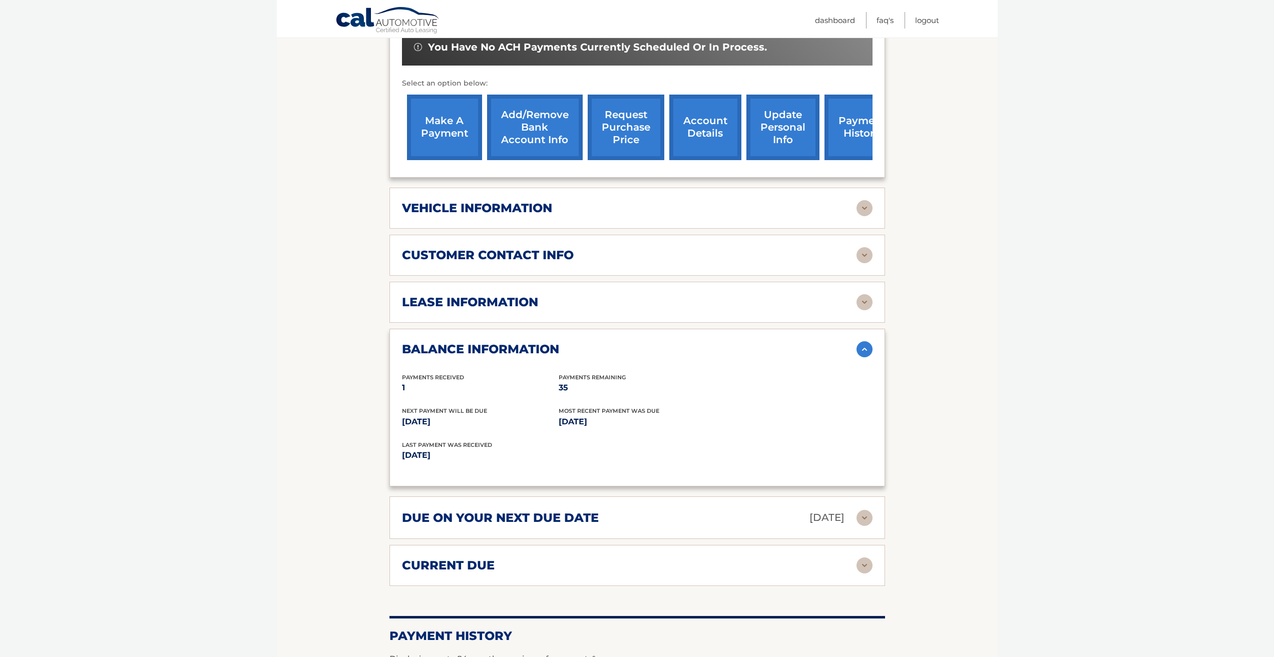
click at [873, 355] on div "balance information Payments Received 1 Payments Remaining 35 Next Payment will…" at bounding box center [636, 408] width 495 height 158
click at [866, 352] on img at bounding box center [864, 349] width 16 height 16
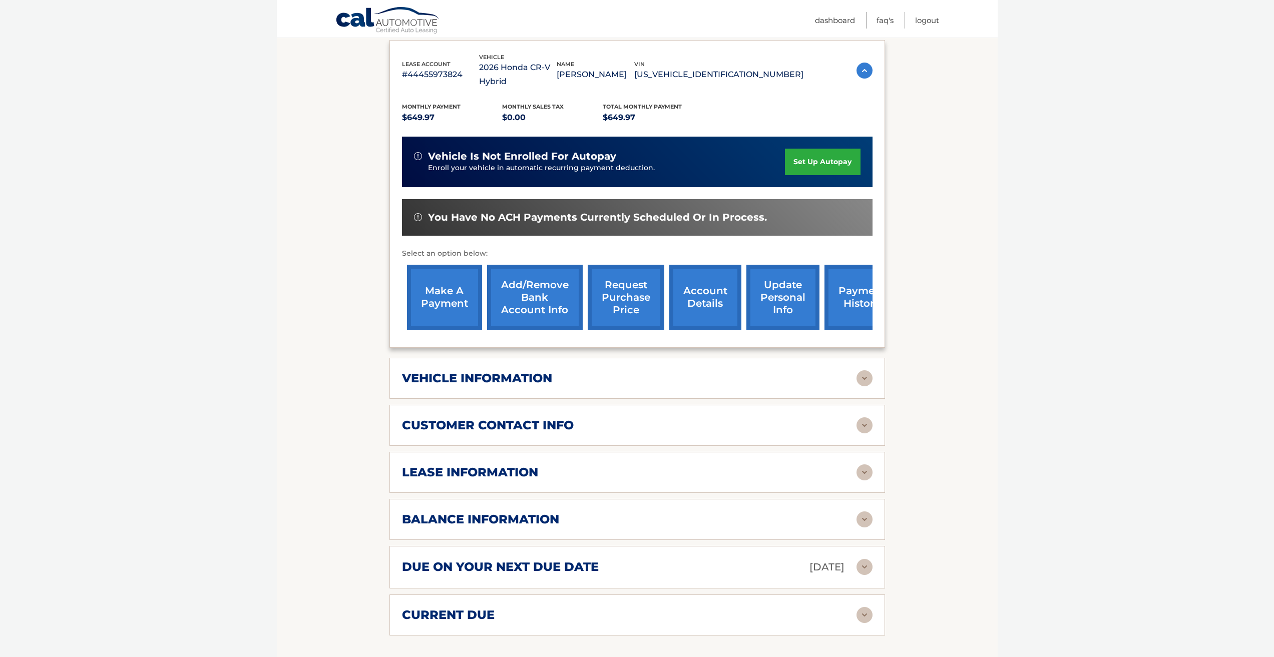
scroll to position [100, 0]
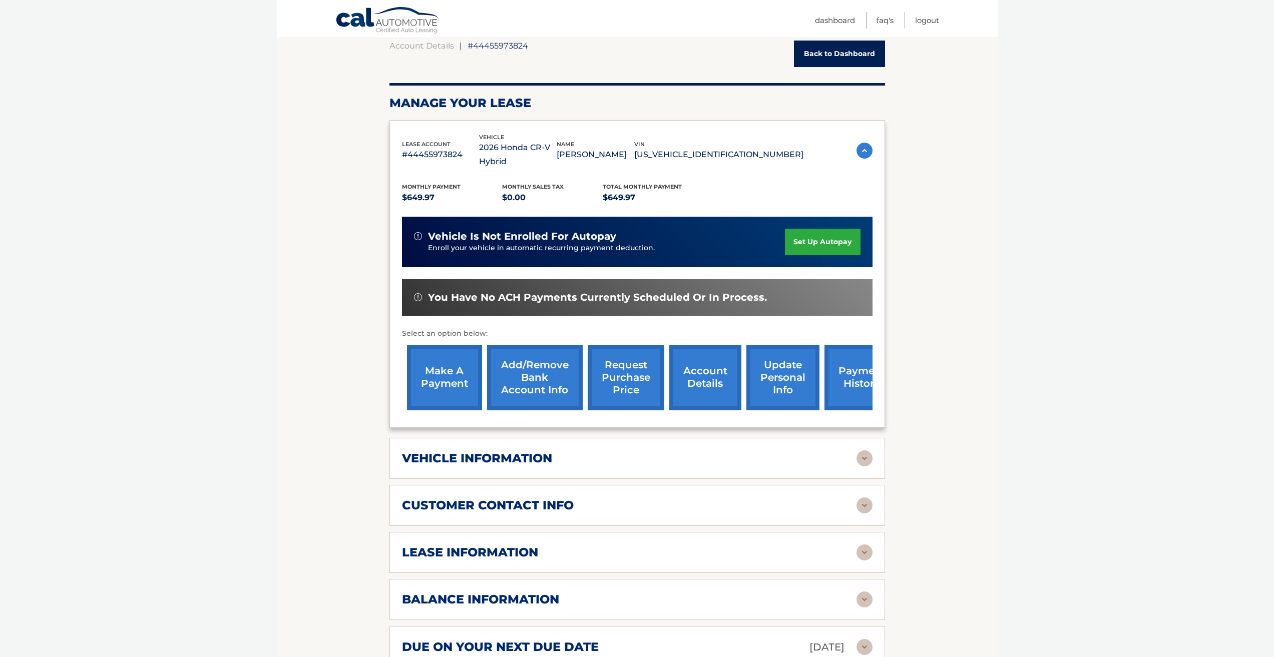
click at [458, 368] on link "make a payment" at bounding box center [444, 378] width 75 height 66
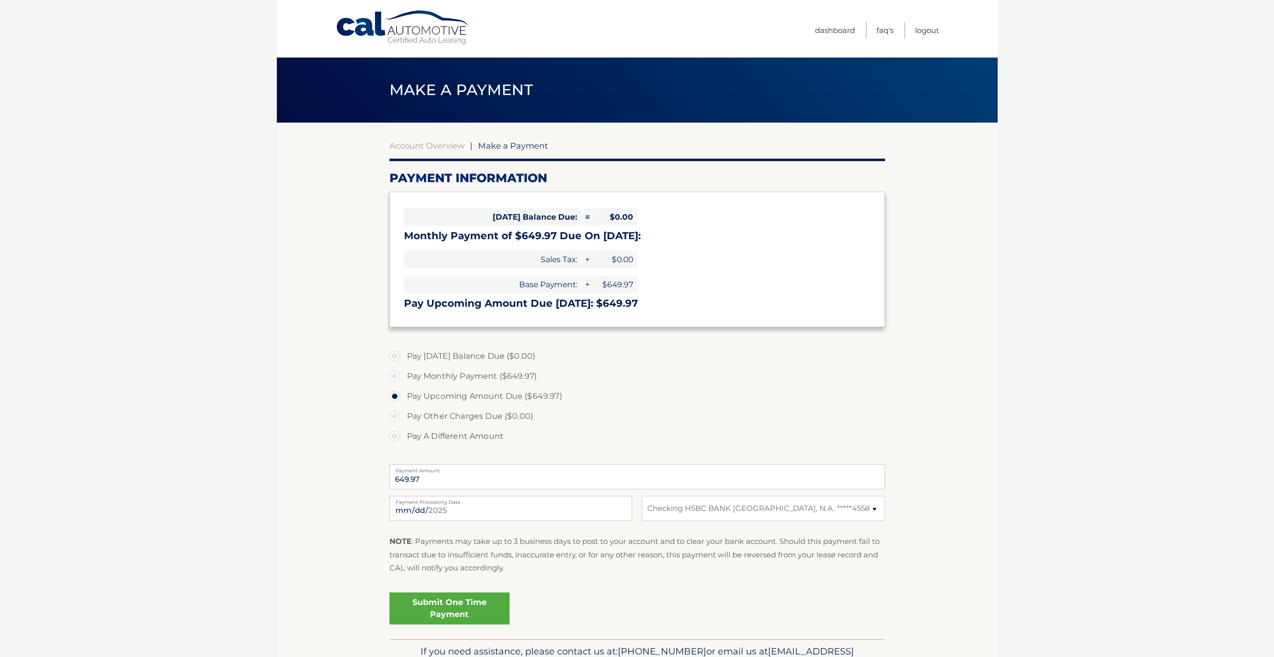
select select "ZjdjY2MyZmUtOGRjMS00OGRlLWIzZDgtMTI5Y2YxODg4ZjBm"
click at [471, 517] on input "2025-08-11" at bounding box center [510, 508] width 243 height 25
type input "2025-08-14"
click at [461, 601] on link "Submit One Time Payment" at bounding box center [449, 609] width 120 height 32
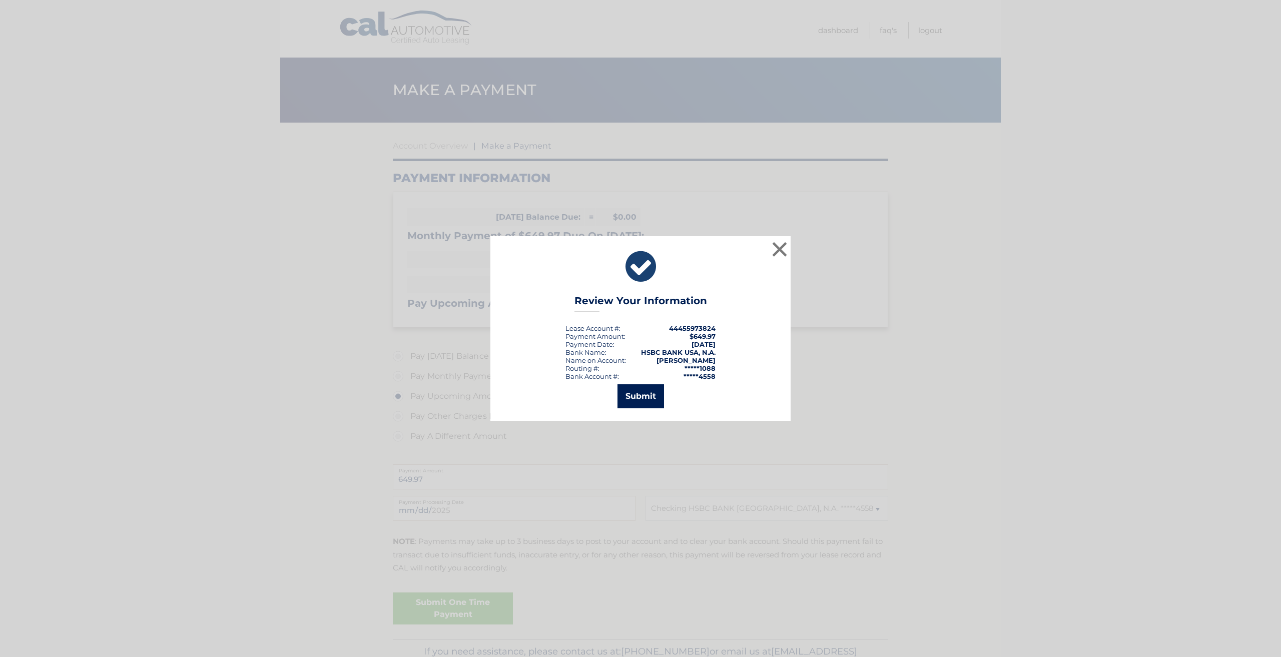
click at [635, 399] on button "Submit" at bounding box center [641, 396] width 47 height 24
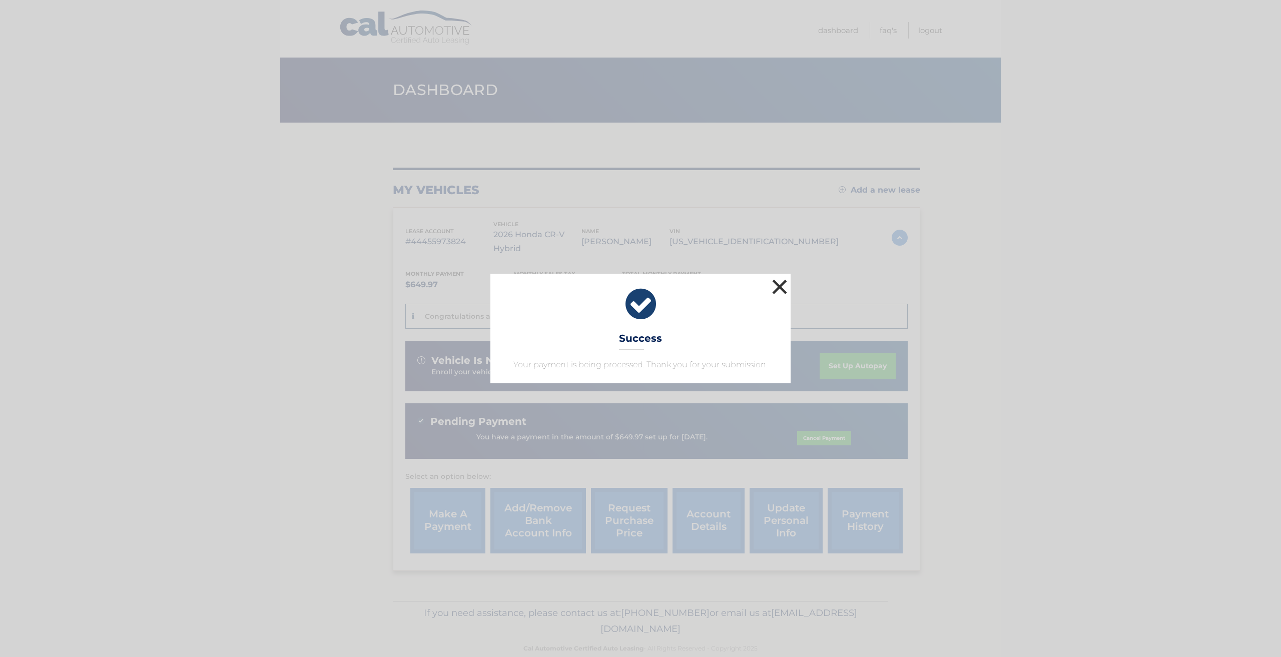
click at [782, 284] on button "×" at bounding box center [780, 287] width 20 height 20
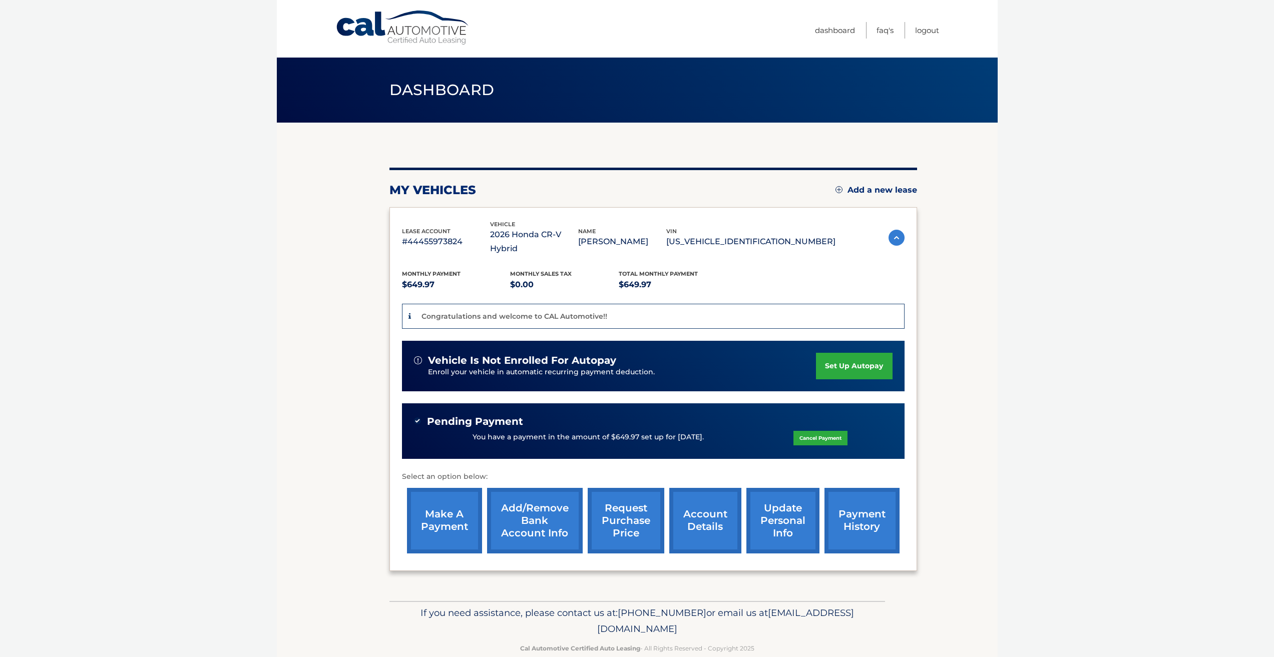
click at [840, 512] on link "payment history" at bounding box center [861, 521] width 75 height 66
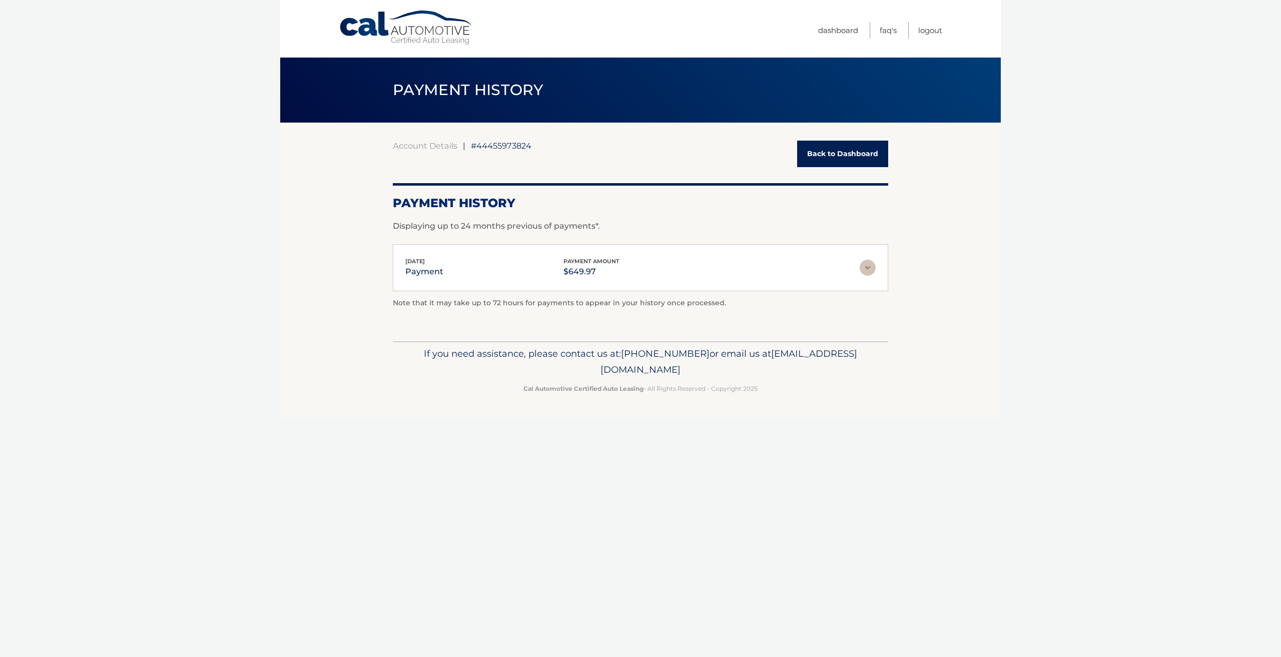
click at [872, 271] on img at bounding box center [868, 268] width 16 height 16
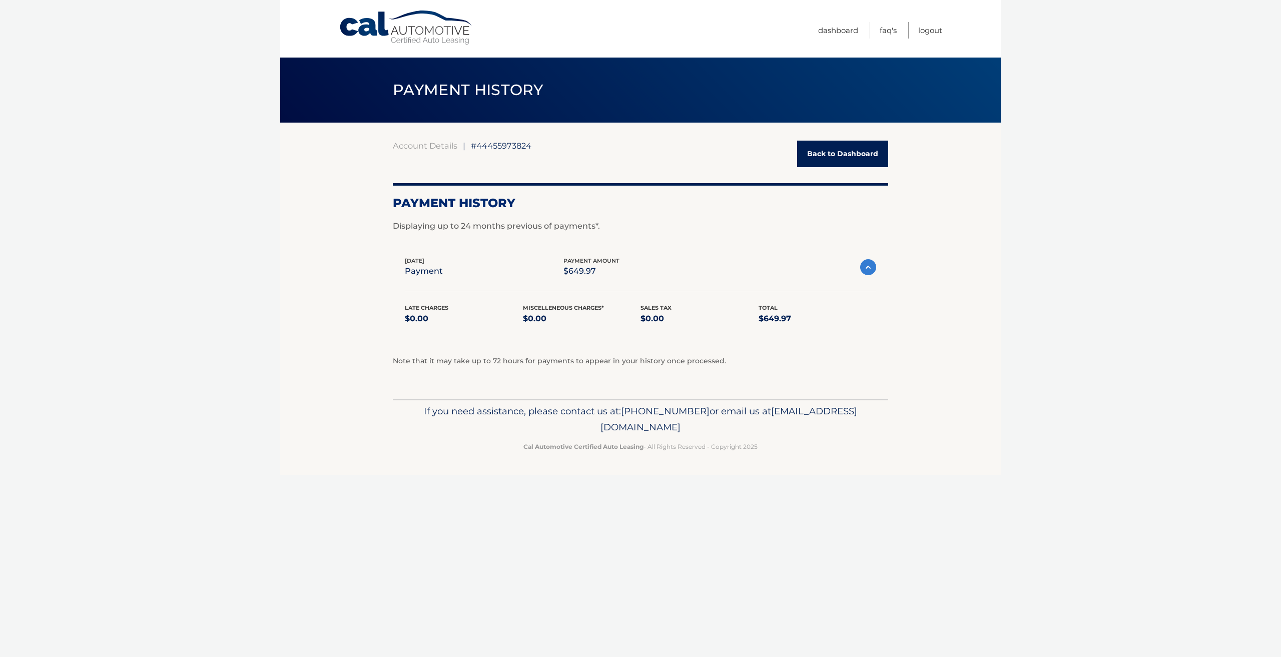
click at [862, 279] on div "Late Charges $0.00 Miscelleneous Charges* $0.00 Sales Tax $0.00 Total $649.97" at bounding box center [640, 307] width 471 height 59
click at [868, 268] on img at bounding box center [868, 267] width 16 height 16
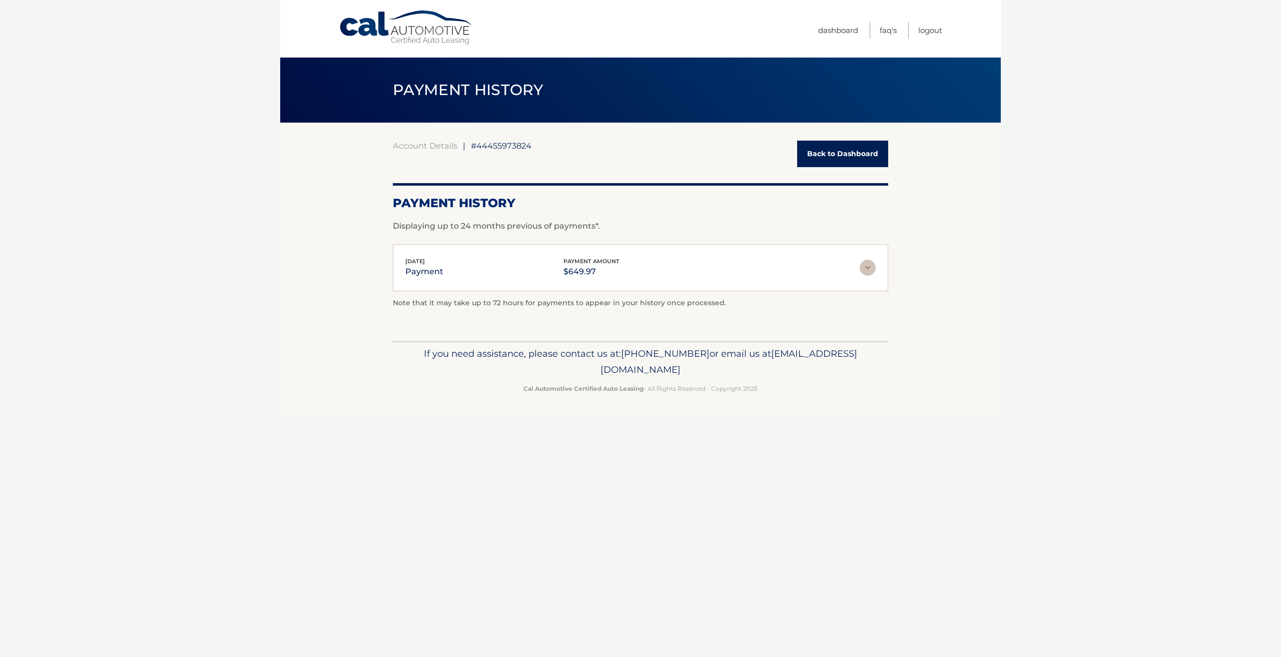
click at [837, 163] on link "Back to Dashboard" at bounding box center [842, 154] width 91 height 27
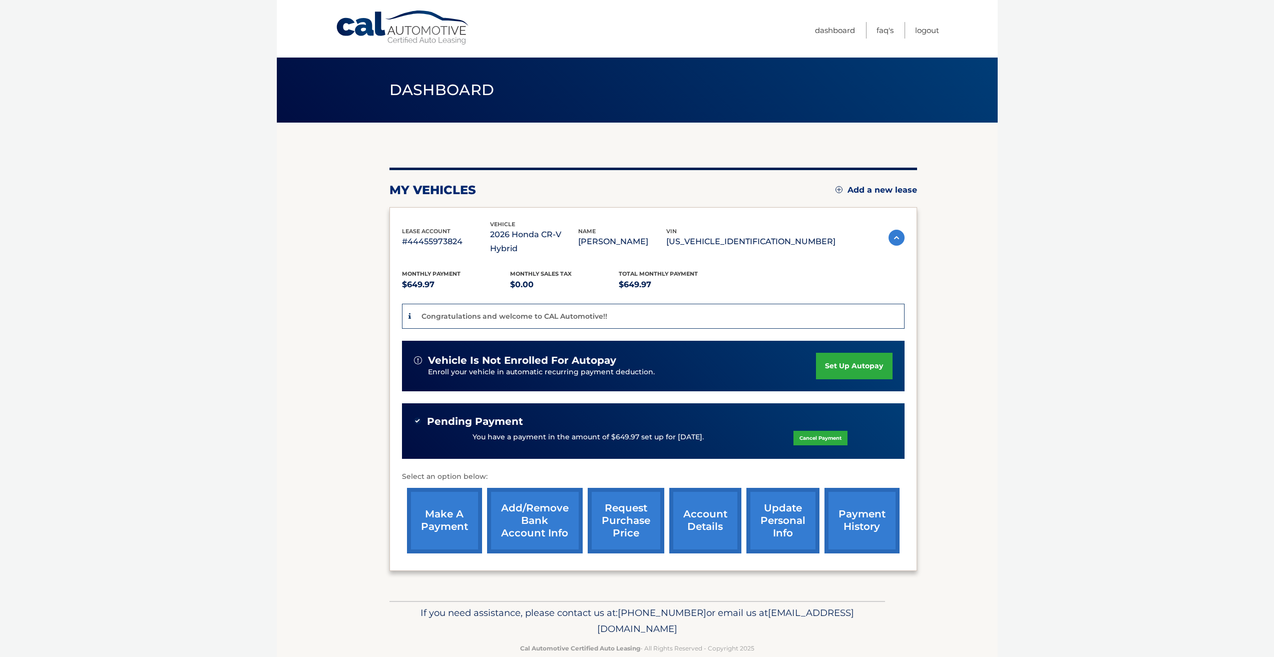
click at [897, 230] on img at bounding box center [896, 238] width 16 height 16
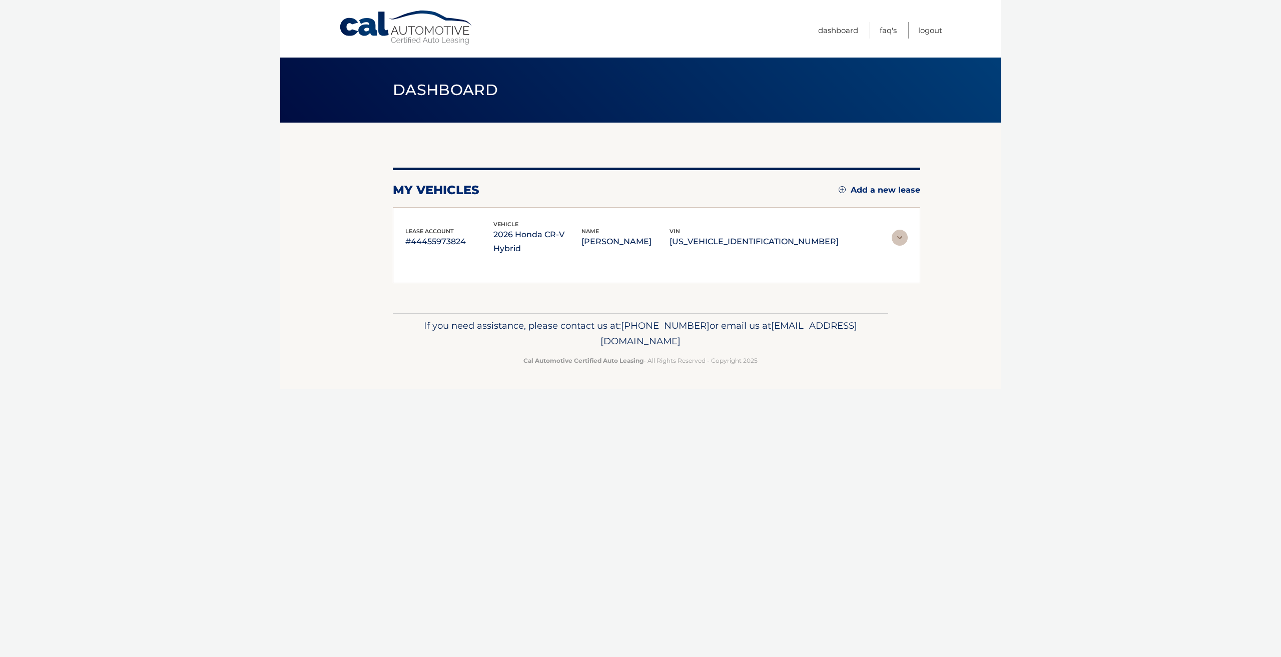
click at [897, 226] on section "my vehicles Add a new lease lease account #44455973824 vehicle 2026 Honda CR-V …" at bounding box center [640, 218] width 721 height 191
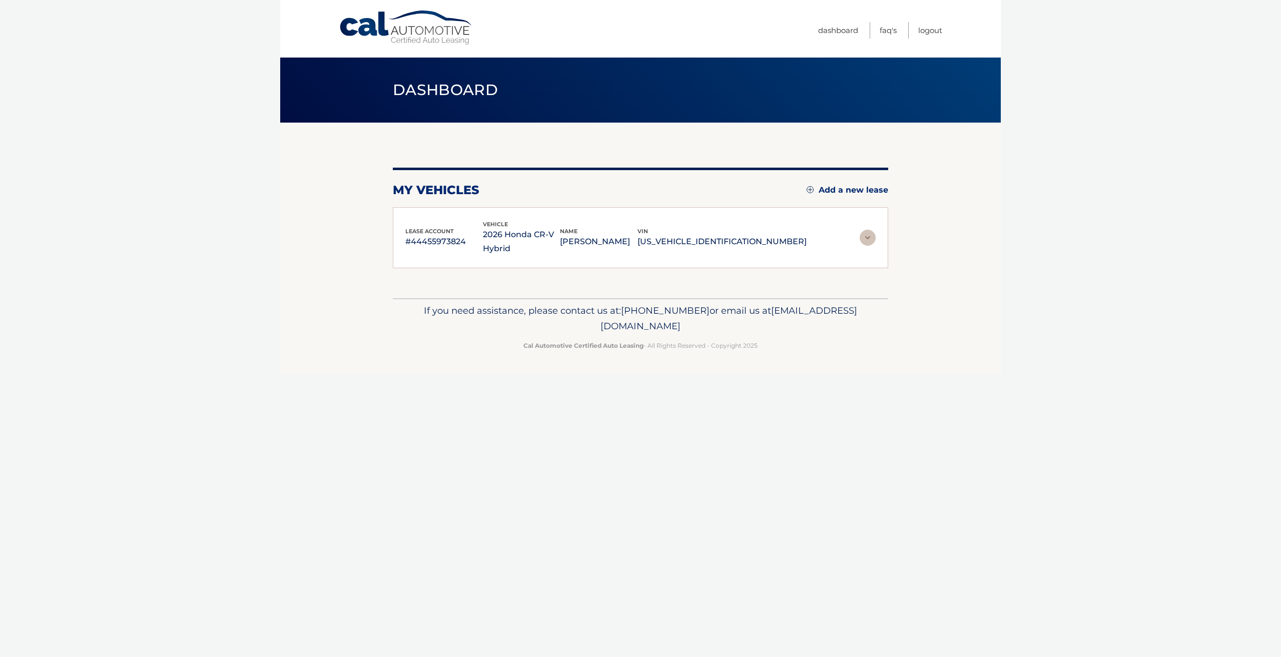
drag, startPoint x: 893, startPoint y: 229, endPoint x: 886, endPoint y: 230, distance: 7.7
click at [893, 228] on section "my vehicles Add a new lease lease account #44455973824 vehicle 2026 Honda CR-V …" at bounding box center [640, 211] width 721 height 176
click at [870, 234] on img at bounding box center [868, 238] width 16 height 16
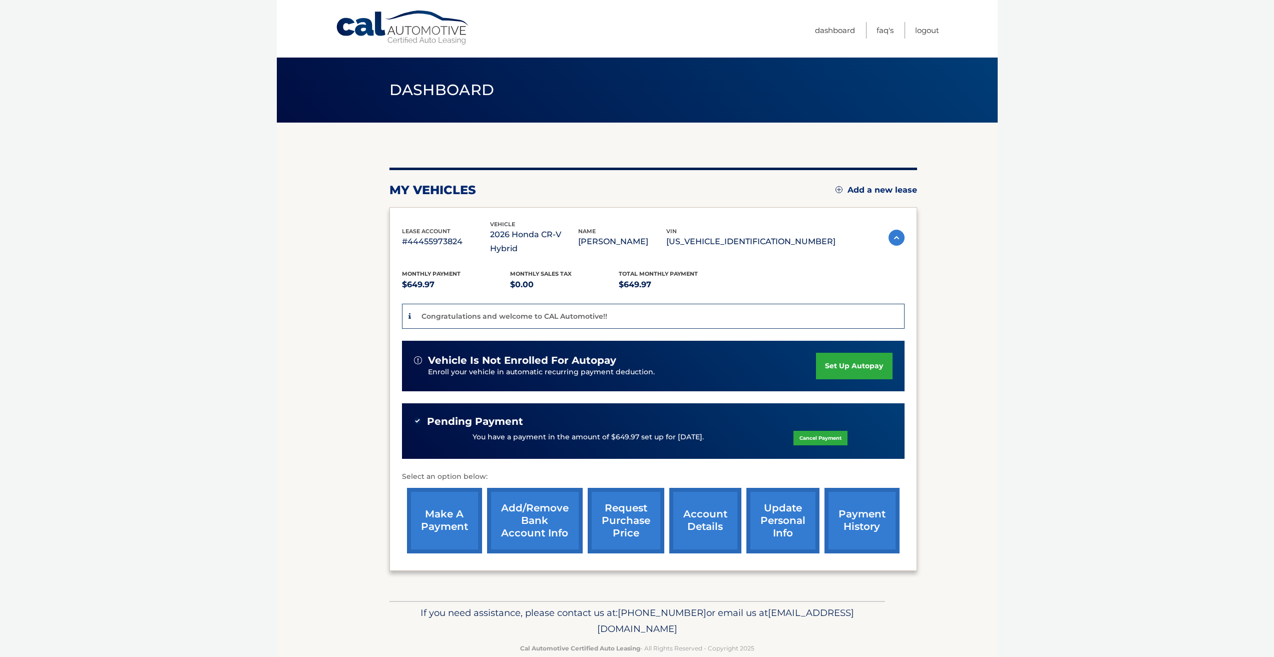
click at [853, 516] on link "payment history" at bounding box center [861, 521] width 75 height 66
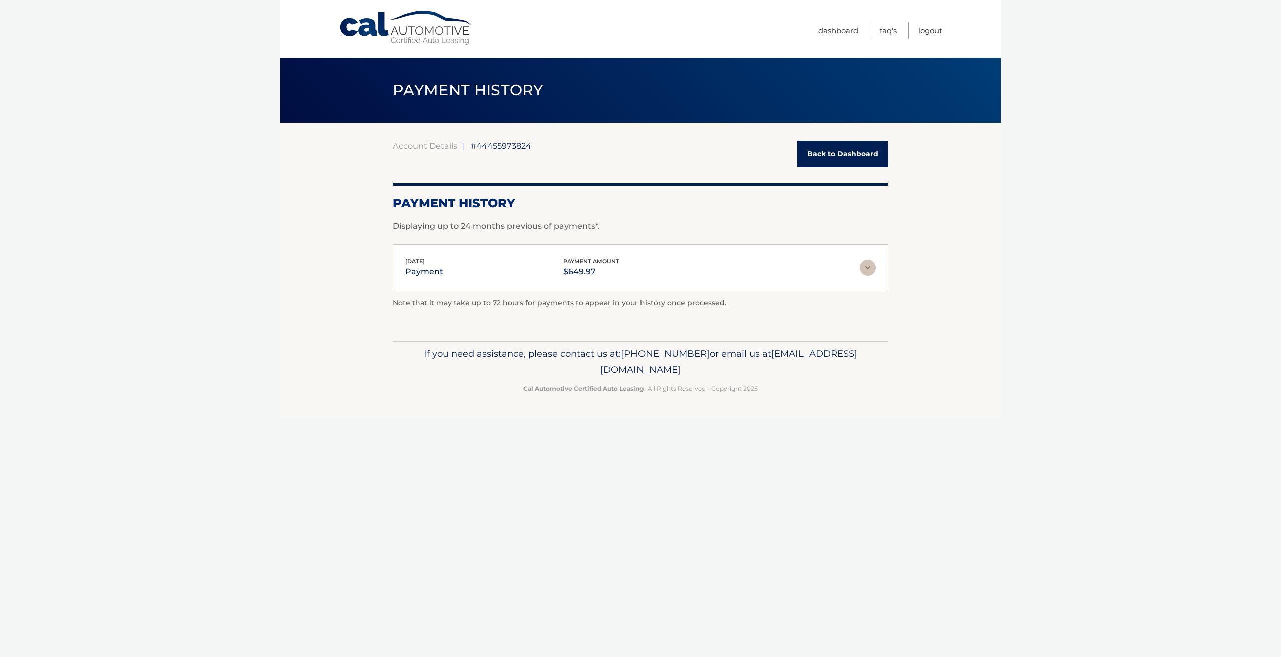
click at [828, 157] on link "Back to Dashboard" at bounding box center [842, 154] width 91 height 27
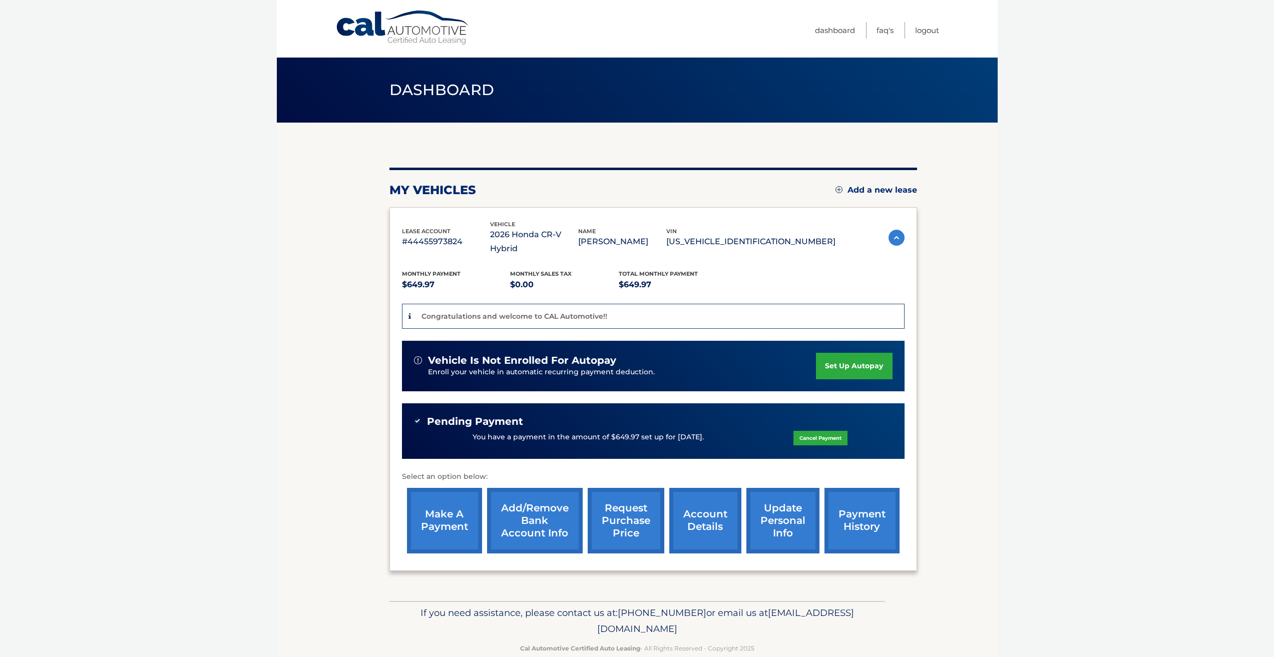
click at [1027, 520] on body "Cal Automotive Menu Dashboard FAQ's Logout" at bounding box center [637, 328] width 1274 height 657
click at [899, 230] on img at bounding box center [896, 238] width 16 height 16
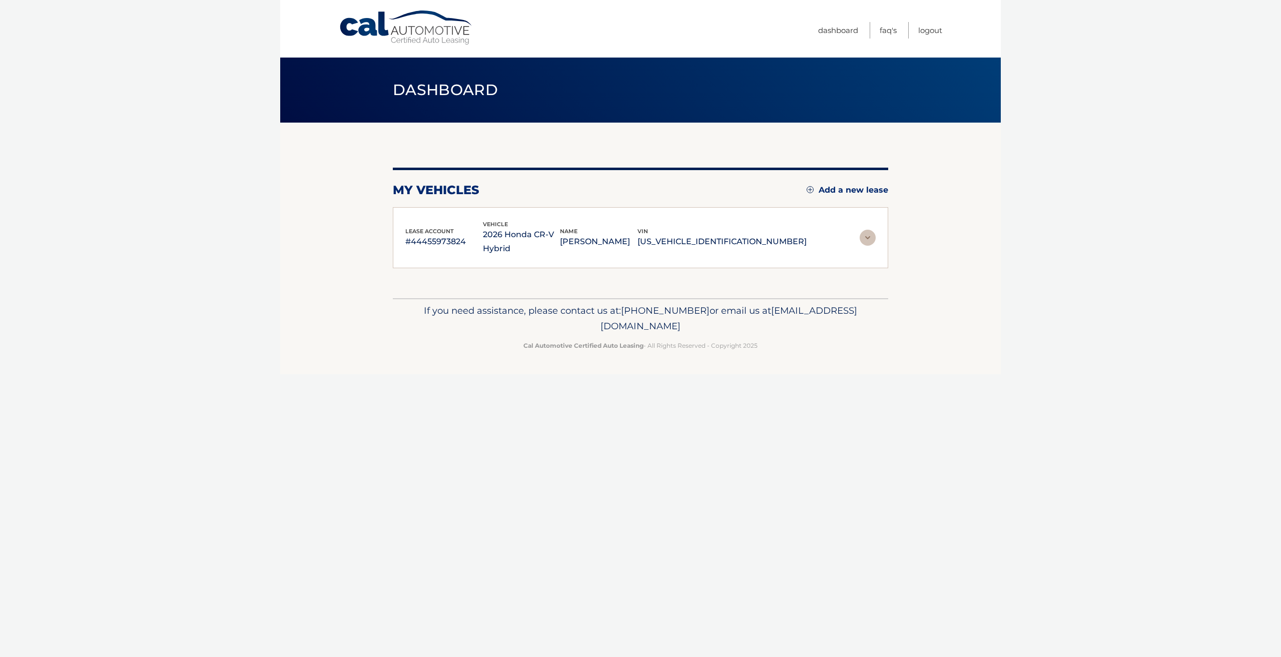
click at [899, 229] on section "my vehicles Add a new lease lease account #44455973824 vehicle 2026 Honda CR-V …" at bounding box center [640, 211] width 721 height 176
click at [851, 223] on div "lease account #44455973824 vehicle 2026 Honda CR-V Hybrid name NICHOLAS BEEPAT …" at bounding box center [640, 238] width 470 height 37
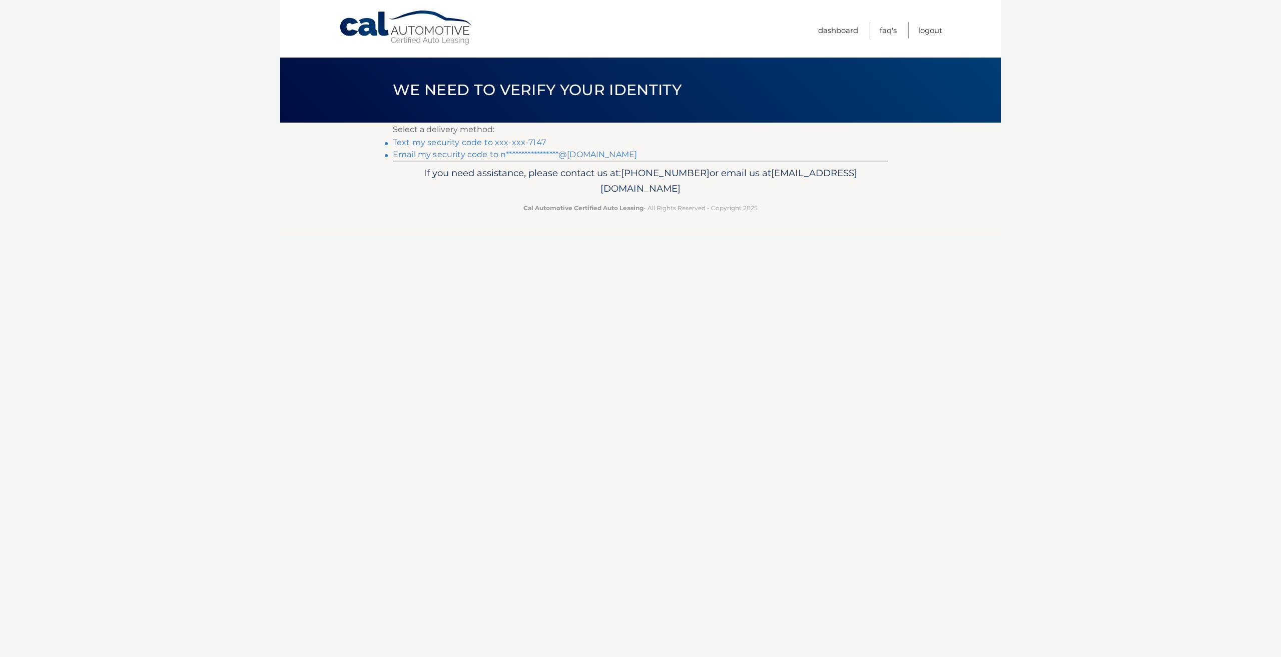
click at [504, 143] on link "Text my security code to xxx-xxx-7147" at bounding box center [469, 143] width 153 height 10
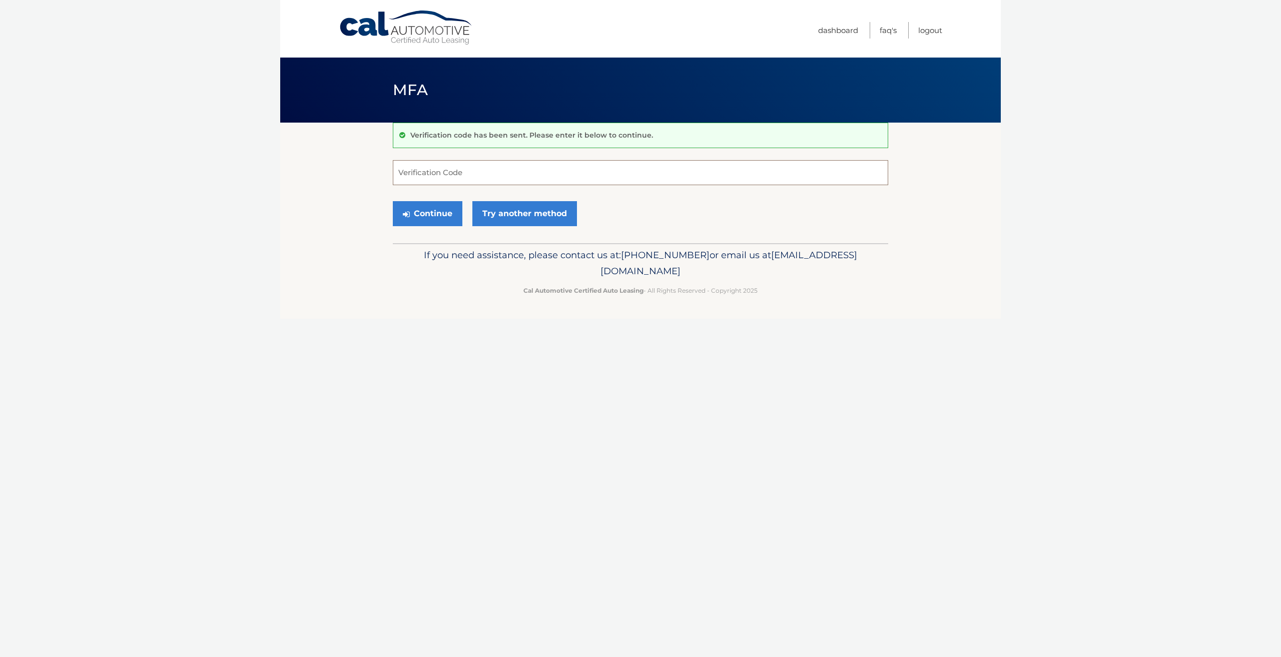
click at [493, 184] on input "Verification Code" at bounding box center [640, 172] width 495 height 25
type input "189798"
click at [417, 221] on button "Continue" at bounding box center [428, 213] width 70 height 25
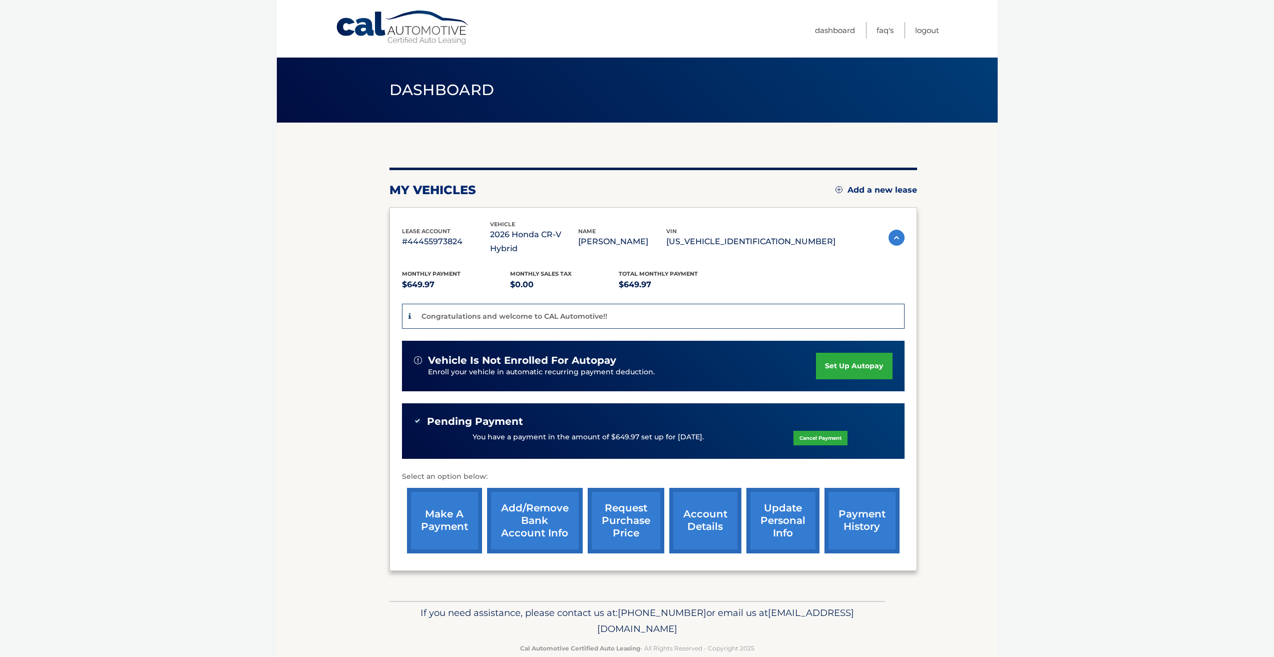
click at [891, 235] on img at bounding box center [896, 238] width 16 height 16
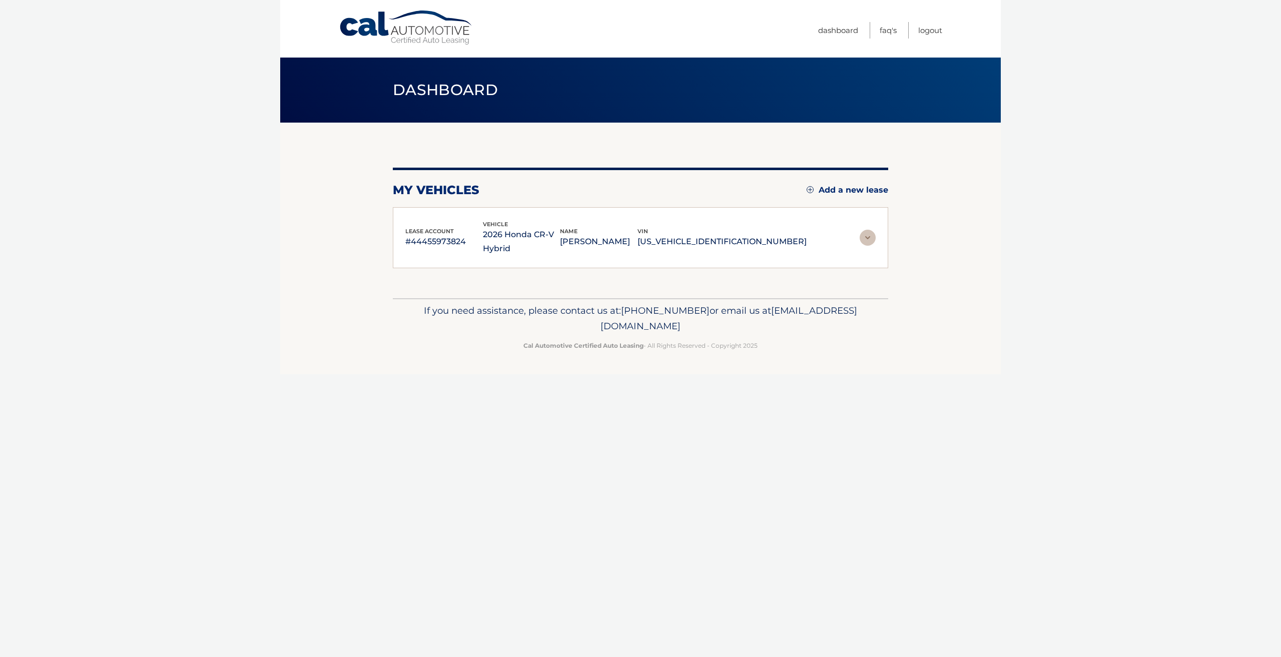
click at [891, 235] on section "my vehicles Add a new lease lease account #44455973824 vehicle 2026 Honda CR-V …" at bounding box center [640, 211] width 721 height 176
click at [869, 235] on img at bounding box center [868, 238] width 16 height 16
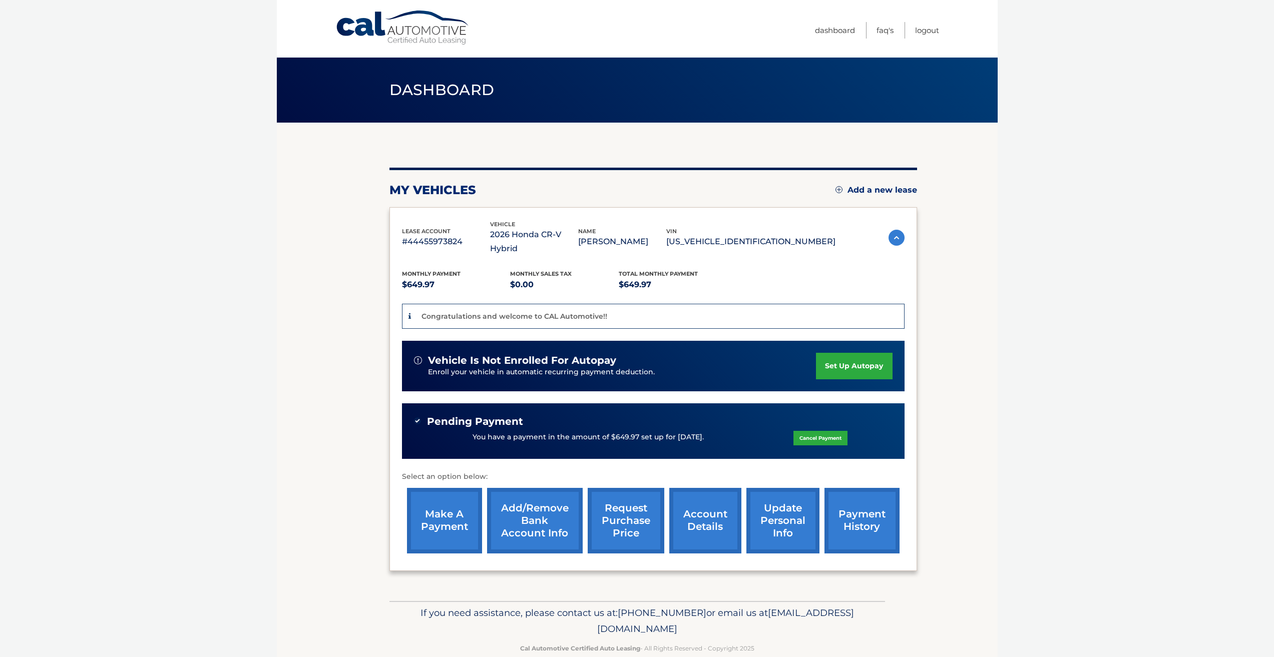
click at [710, 488] on link "account details" at bounding box center [705, 521] width 72 height 66
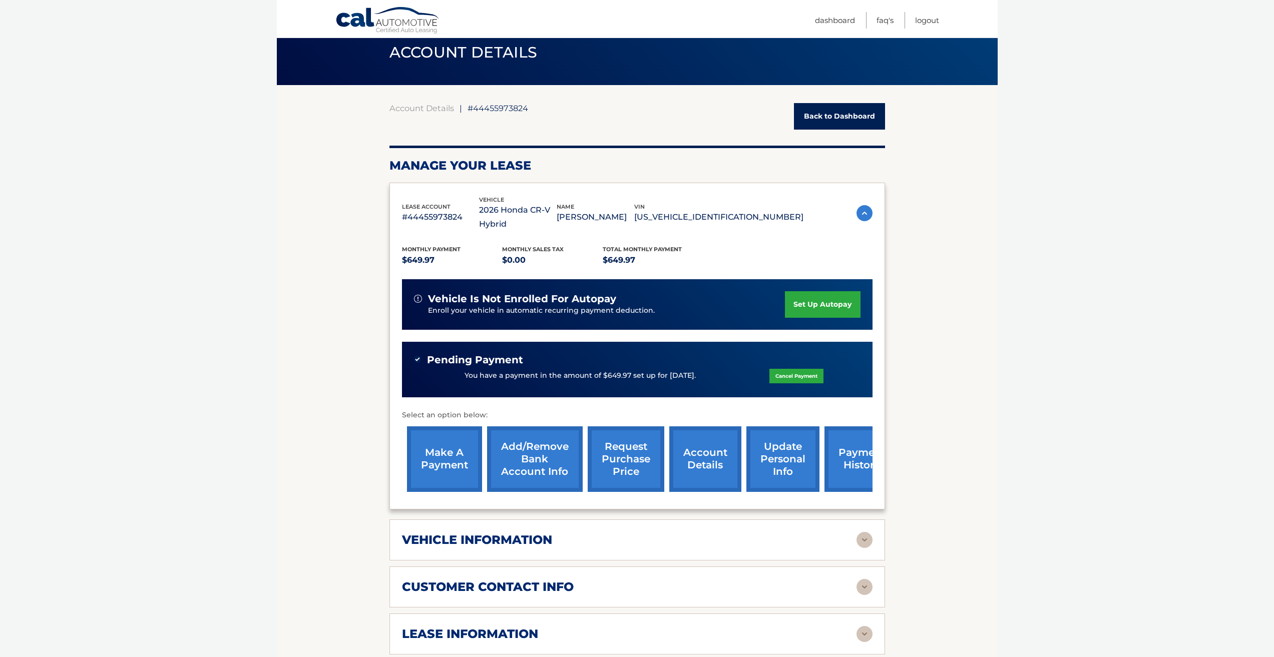
scroll to position [300, 0]
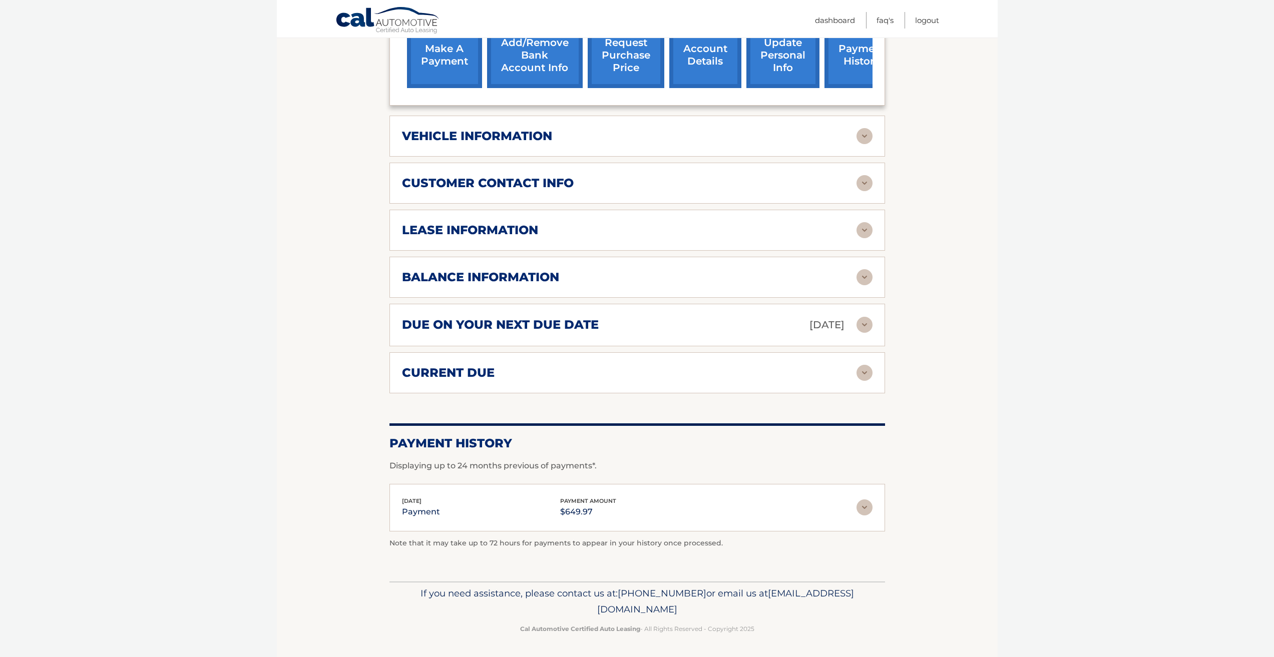
click at [836, 368] on div "current due" at bounding box center [629, 372] width 454 height 15
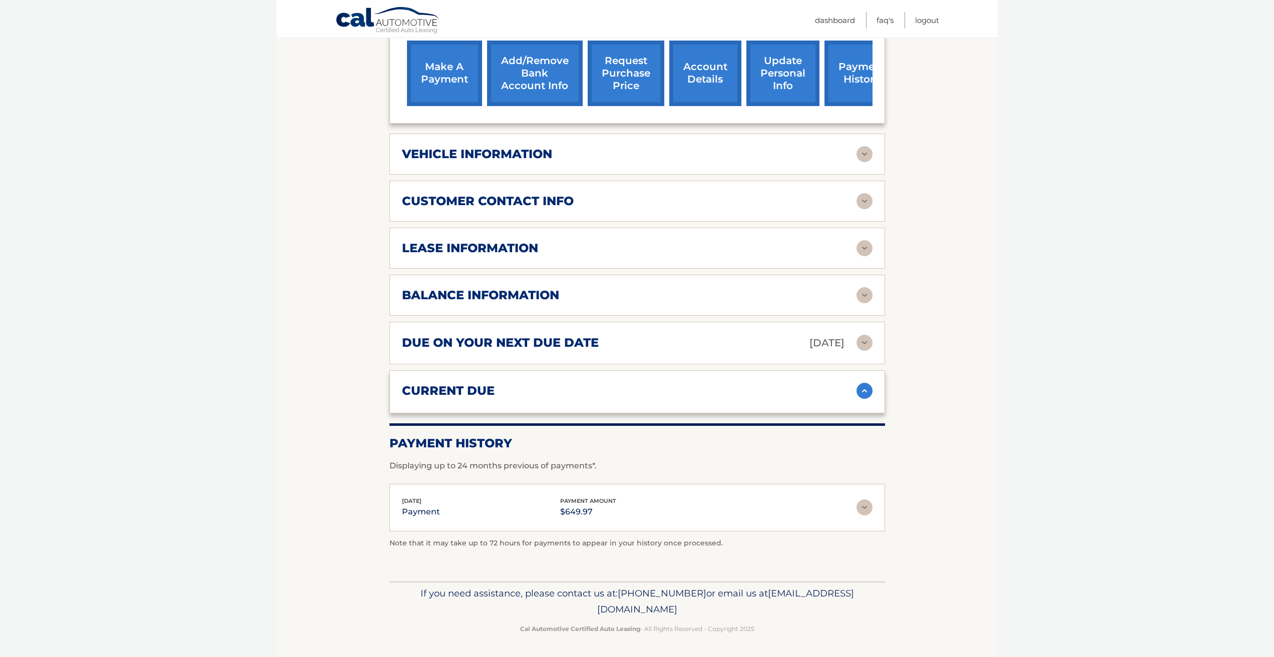
scroll to position [441, 0]
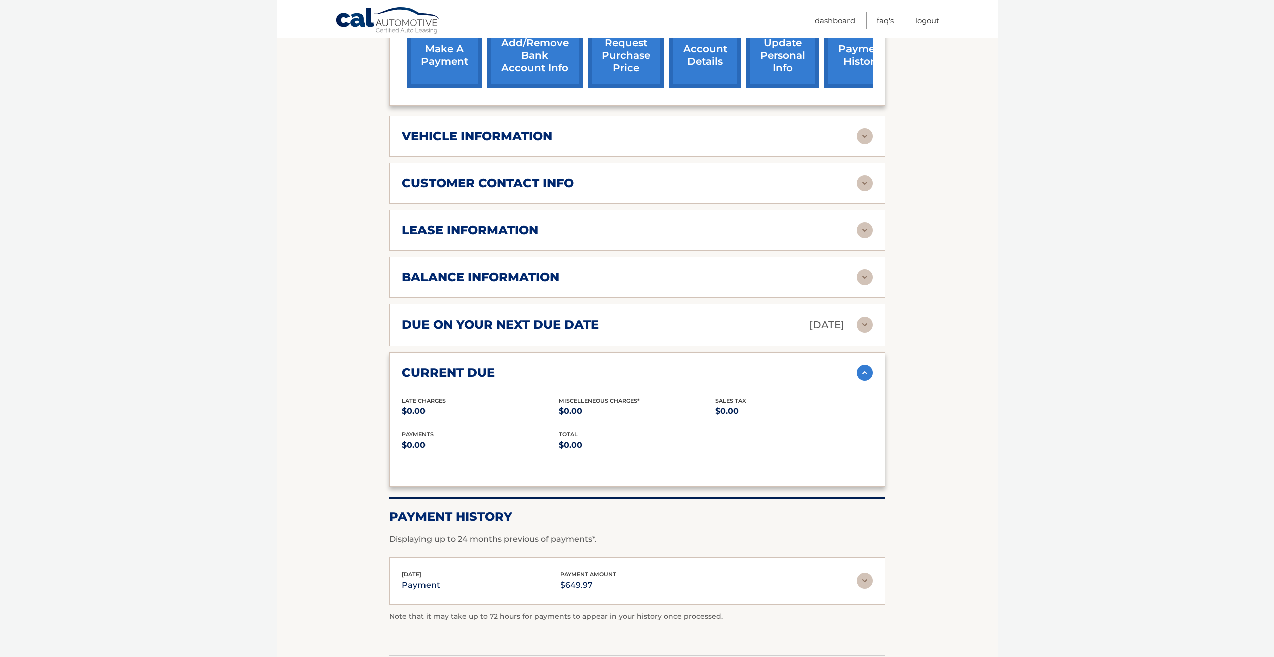
click at [836, 367] on div "current due" at bounding box center [629, 372] width 454 height 15
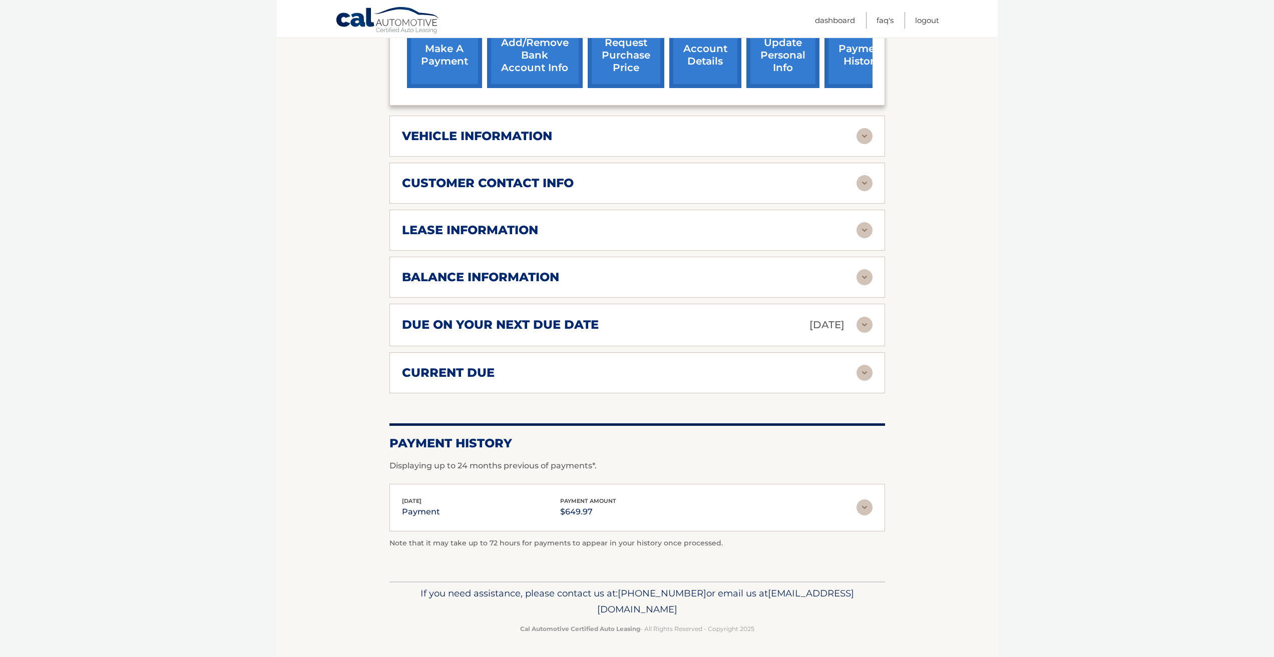
click at [832, 336] on div "due on your next due date Aug 19, 2025 Late Charges $0.00 Miscellaneous Charges…" at bounding box center [636, 325] width 495 height 43
click at [841, 319] on p "Aug 19, 2025" at bounding box center [826, 325] width 35 height 18
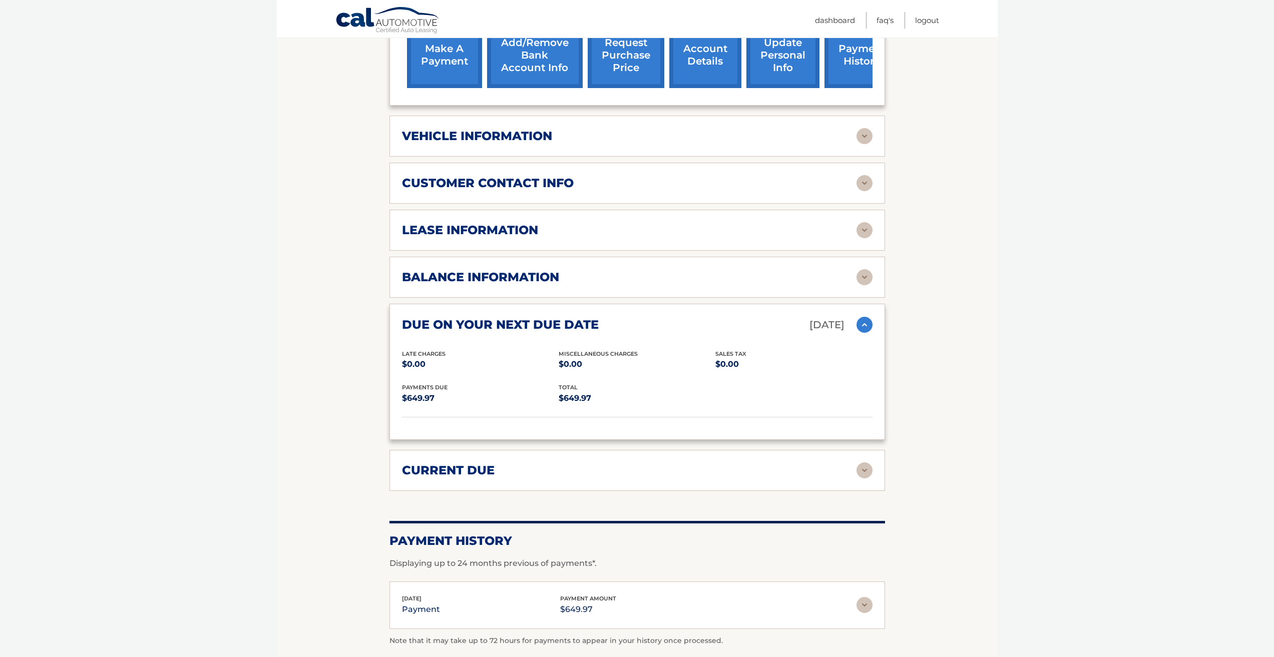
click at [841, 319] on p "Aug 19, 2025" at bounding box center [826, 325] width 35 height 18
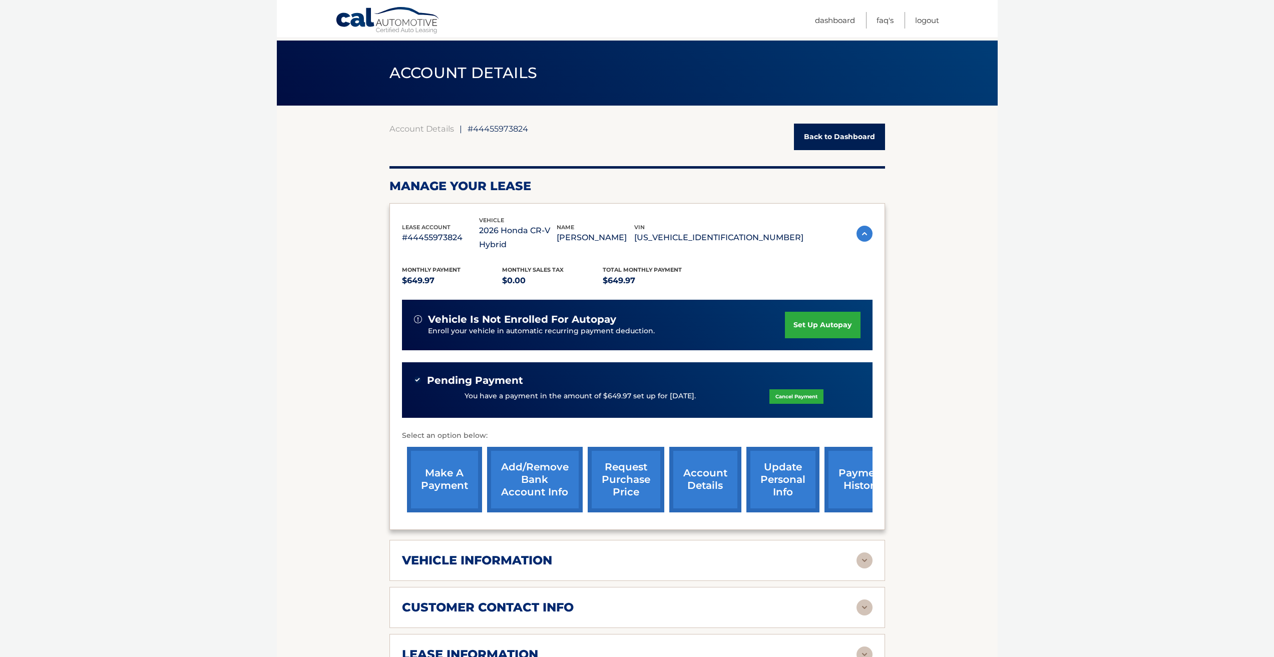
scroll to position [0, 0]
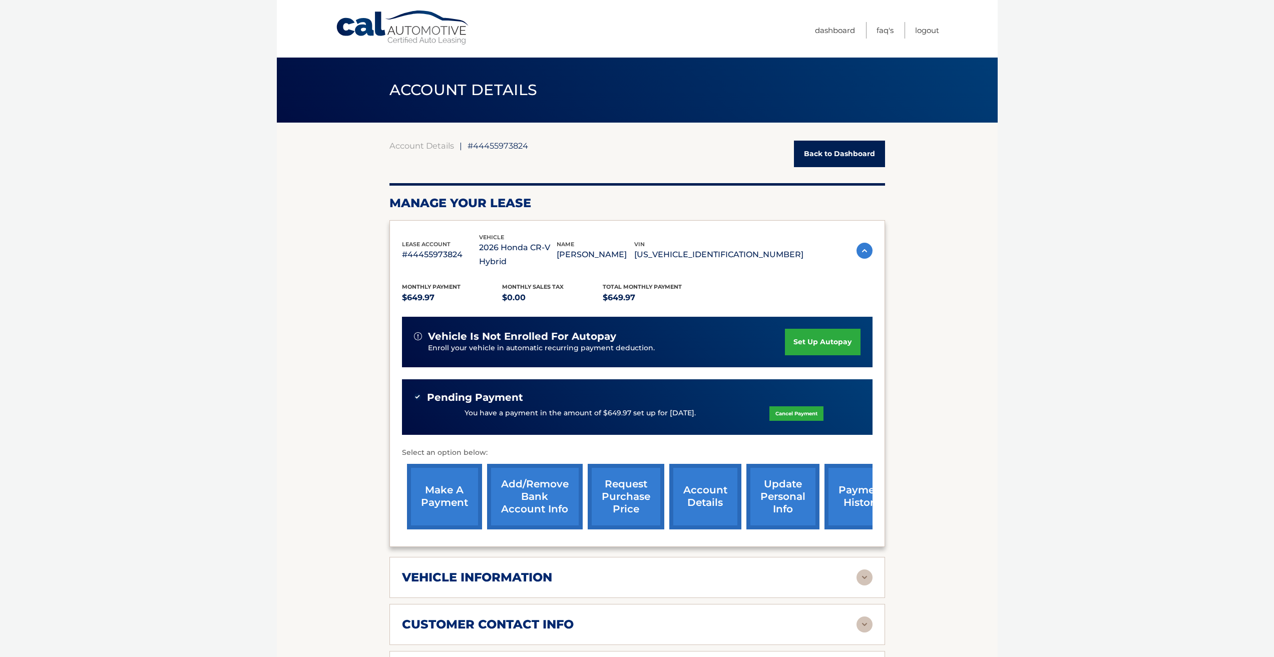
click at [865, 152] on link "Back to Dashboard" at bounding box center [839, 154] width 91 height 27
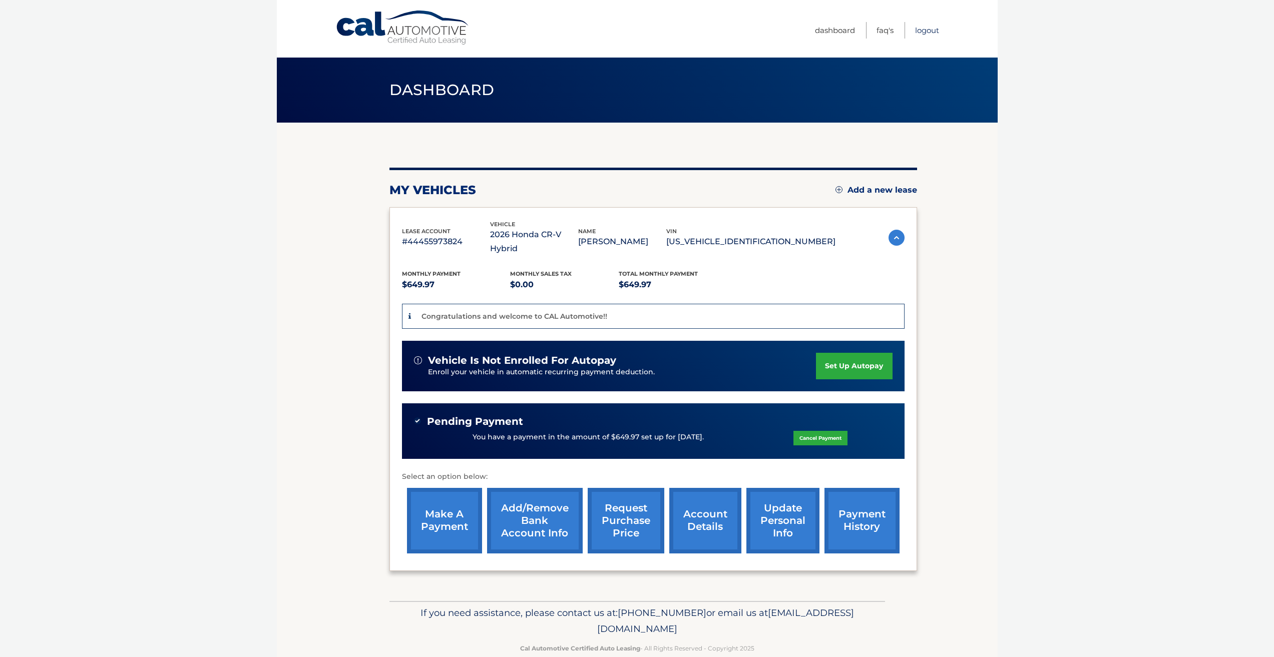
click at [935, 32] on link "Logout" at bounding box center [927, 30] width 24 height 17
